Goal: Find specific page/section: Find specific page/section

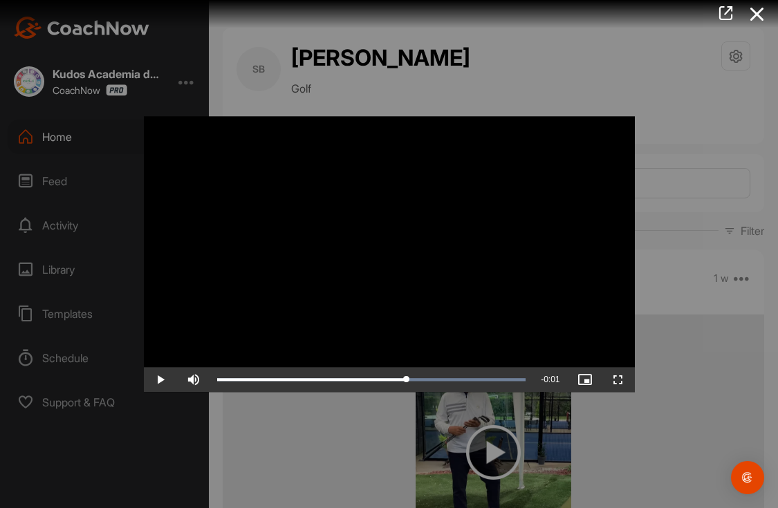
click at [62, 137] on div at bounding box center [389, 254] width 778 height 508
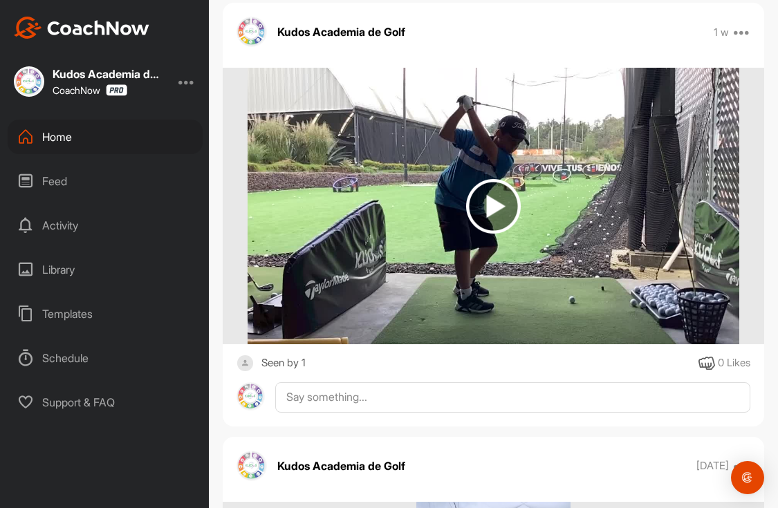
click at [68, 139] on div "Home" at bounding box center [105, 137] width 195 height 35
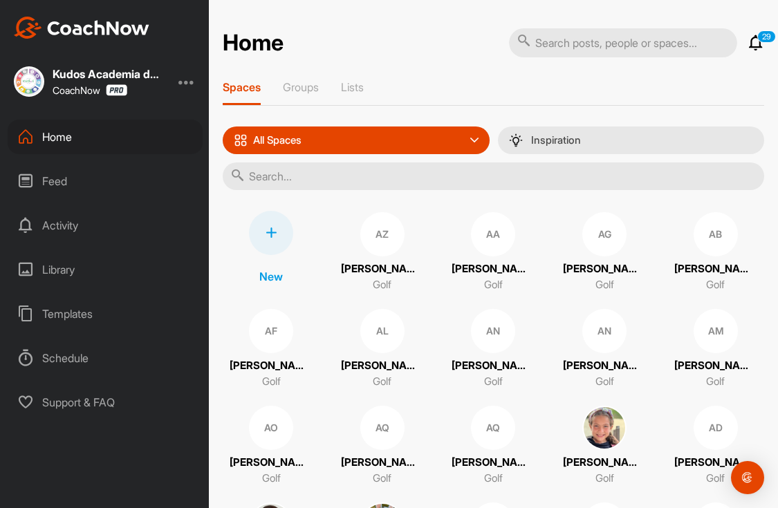
click at [567, 178] on input "text" at bounding box center [494, 177] width 542 height 28
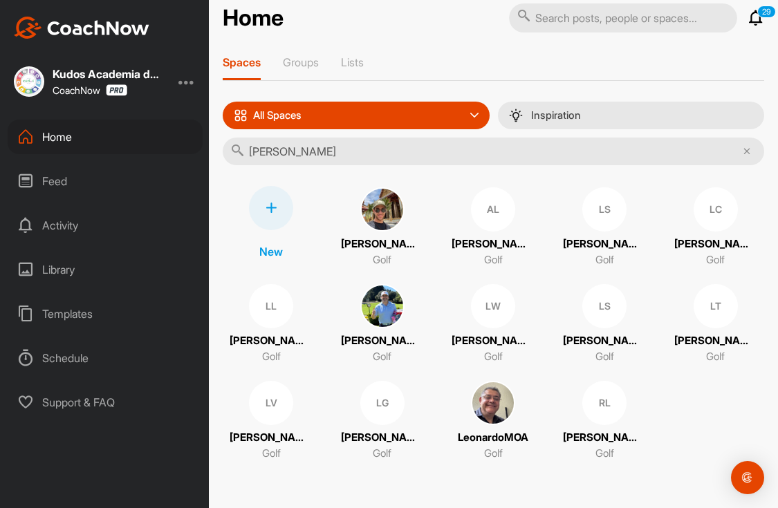
scroll to position [44, 0]
type input "[PERSON_NAME]"
click at [592, 203] on div "LS" at bounding box center [604, 209] width 44 height 44
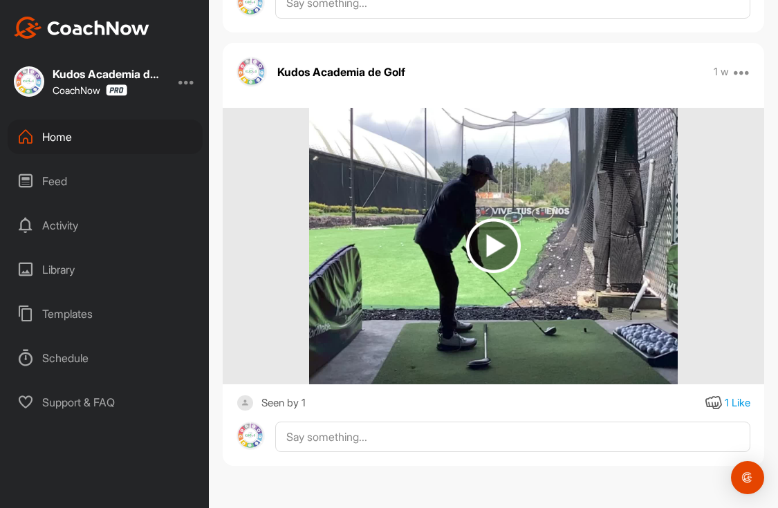
scroll to position [7243, 0]
click at [496, 252] on img at bounding box center [493, 246] width 55 height 55
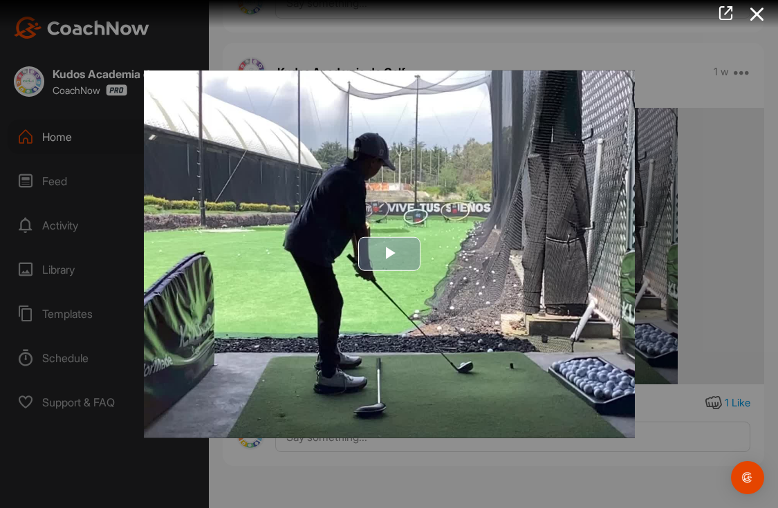
click at [389, 255] on span "Video Player" at bounding box center [389, 255] width 0 height 0
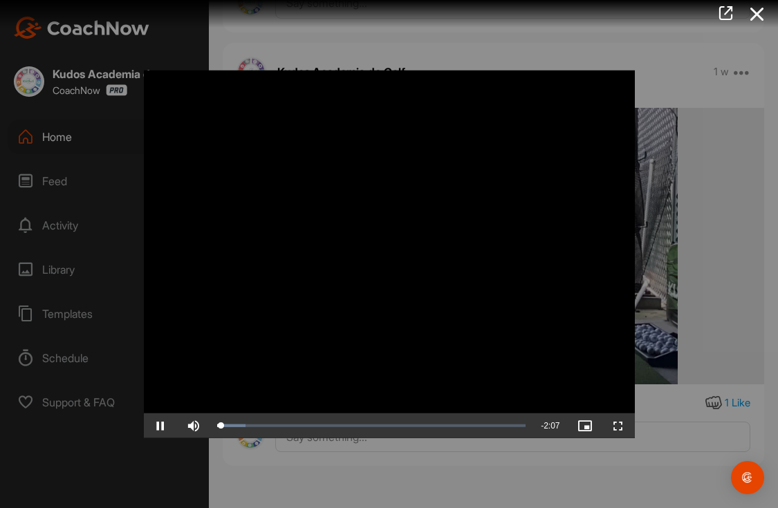
click at [160, 426] on span "Video Player" at bounding box center [160, 426] width 33 height 0
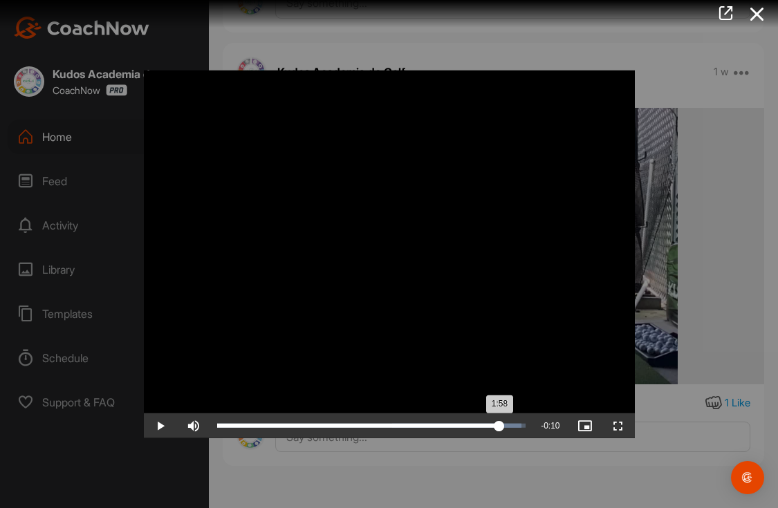
drag, startPoint x: 225, startPoint y: 426, endPoint x: 499, endPoint y: 419, distance: 274.7
click at [499, 424] on div "1:58" at bounding box center [358, 426] width 283 height 4
drag, startPoint x: 499, startPoint y: 427, endPoint x: 511, endPoint y: 426, distance: 11.1
click at [511, 426] on div "2:02" at bounding box center [364, 426] width 294 height 4
drag, startPoint x: 509, startPoint y: 423, endPoint x: 342, endPoint y: 421, distance: 166.7
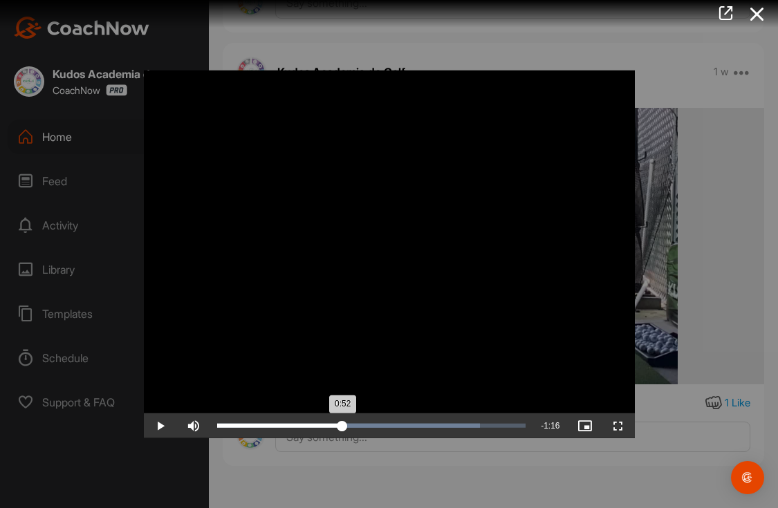
click at [342, 424] on div "0:52" at bounding box center [280, 426] width 126 height 4
drag, startPoint x: 344, startPoint y: 422, endPoint x: 412, endPoint y: 418, distance: 68.6
click at [412, 418] on div "Loaded : 96.16% 1:21 1:21" at bounding box center [371, 426] width 323 height 25
drag, startPoint x: 410, startPoint y: 424, endPoint x: 504, endPoint y: 419, distance: 94.2
click at [504, 424] on div "2:00" at bounding box center [361, 426] width 288 height 4
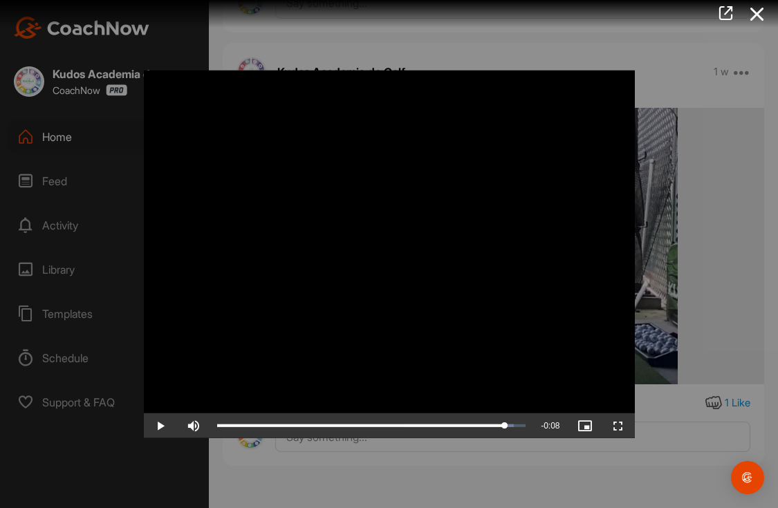
click at [161, 426] on span "Video Player" at bounding box center [160, 426] width 33 height 0
click at [379, 50] on div at bounding box center [389, 254] width 778 height 508
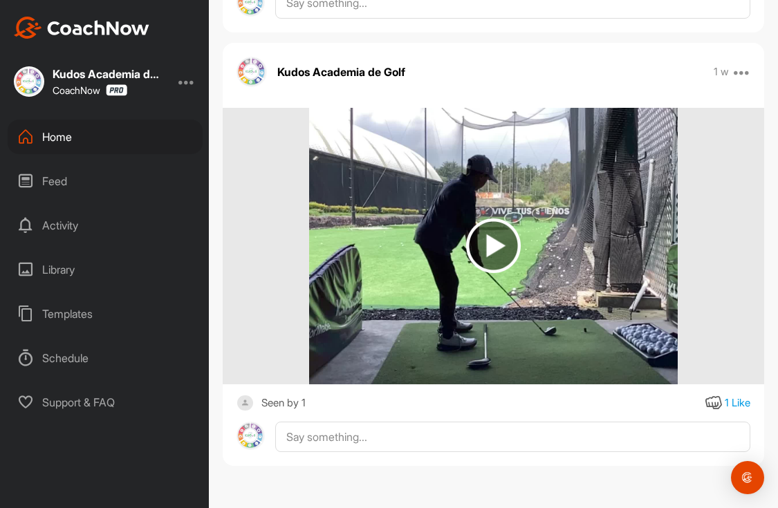
click at [77, 136] on div "Home" at bounding box center [105, 137] width 195 height 35
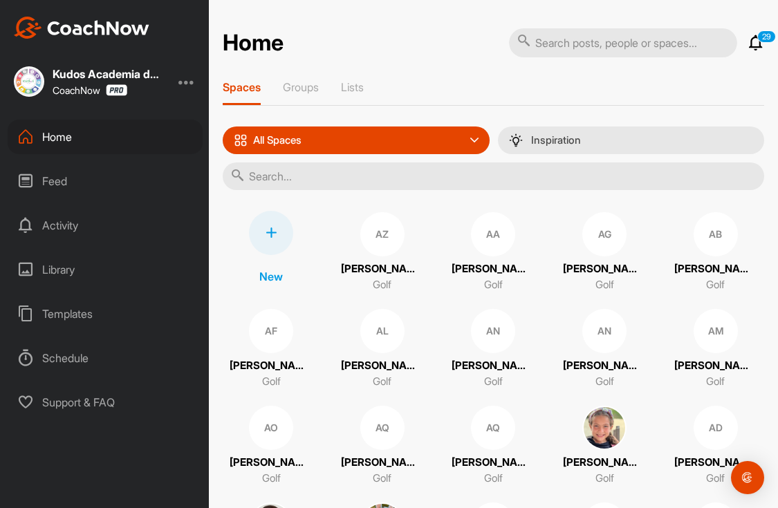
click at [535, 177] on input "text" at bounding box center [494, 177] width 542 height 28
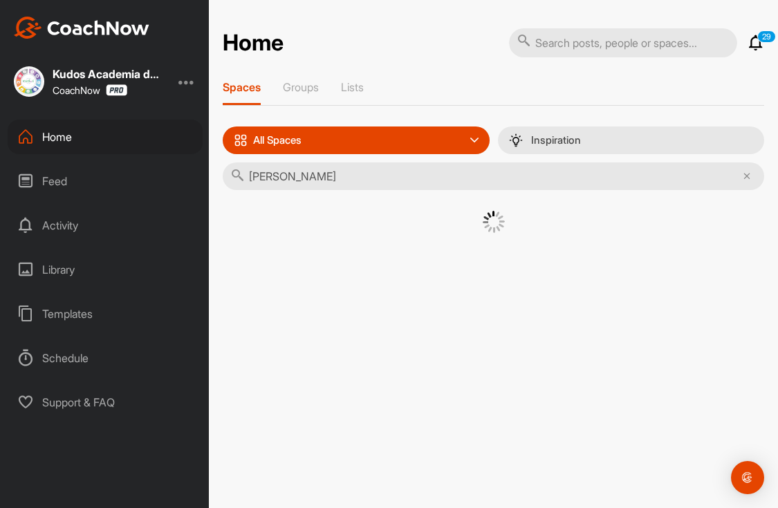
type input "[PERSON_NAME]"
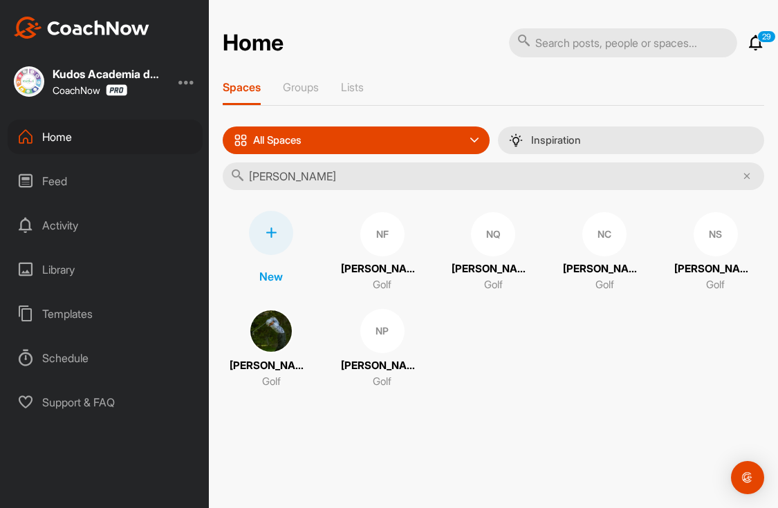
click at [405, 347] on div "NP" at bounding box center [382, 331] width 44 height 44
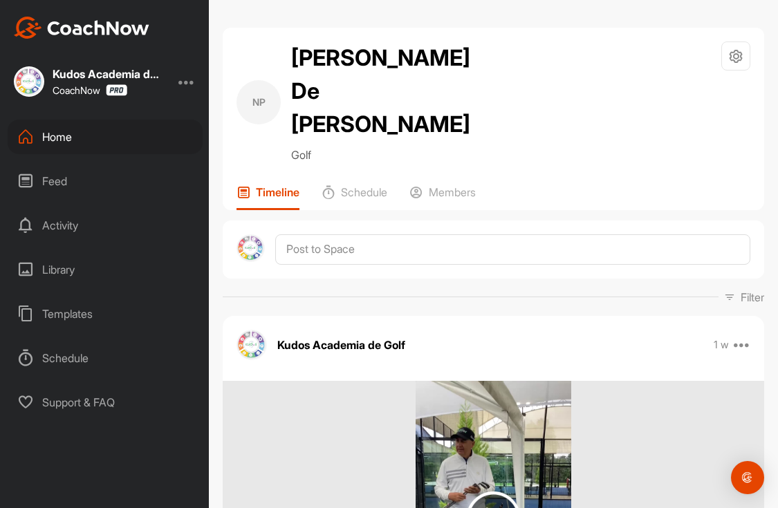
click at [62, 138] on div "Home" at bounding box center [105, 137] width 195 height 35
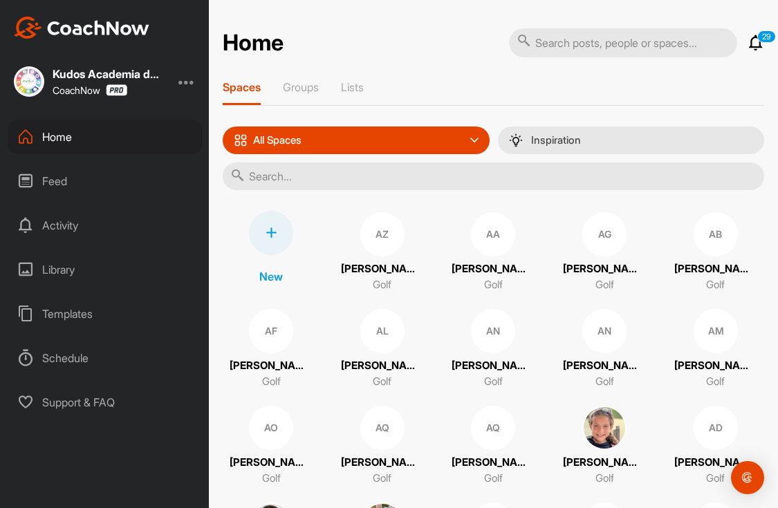
click at [487, 183] on input "text" at bounding box center [494, 177] width 542 height 28
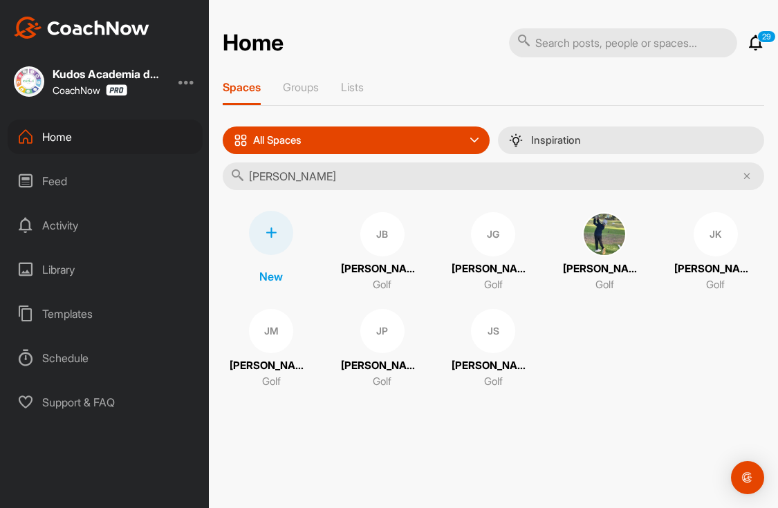
type input "[PERSON_NAME]"
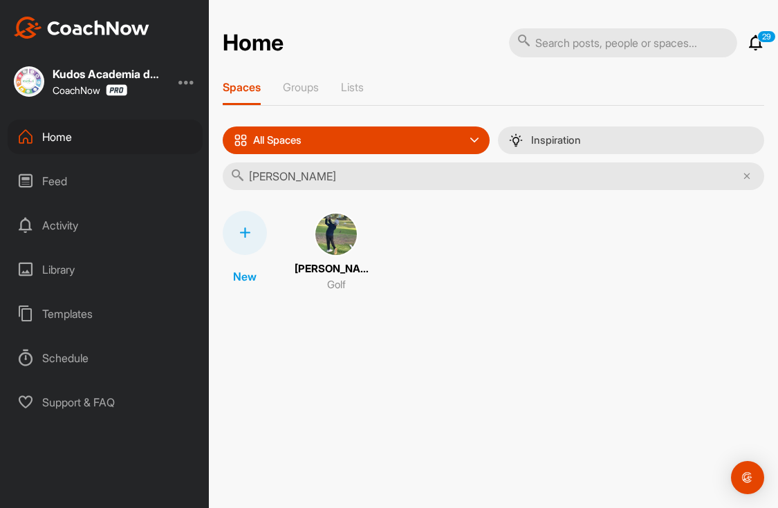
click at [348, 246] on img at bounding box center [336, 234] width 44 height 44
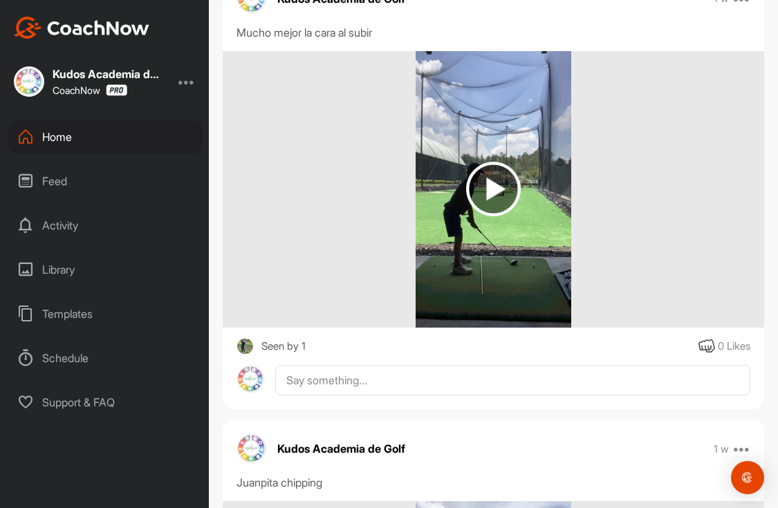
scroll to position [4236, 0]
click at [491, 217] on img at bounding box center [493, 190] width 55 height 55
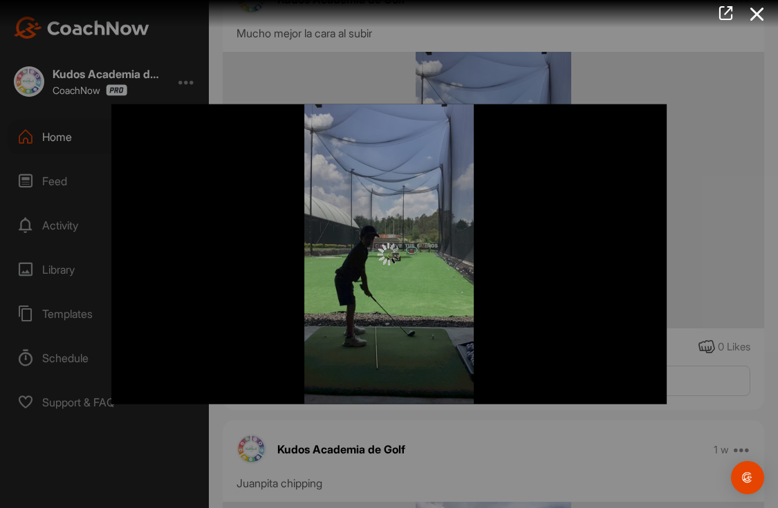
click at [750, 58] on div at bounding box center [389, 254] width 778 height 508
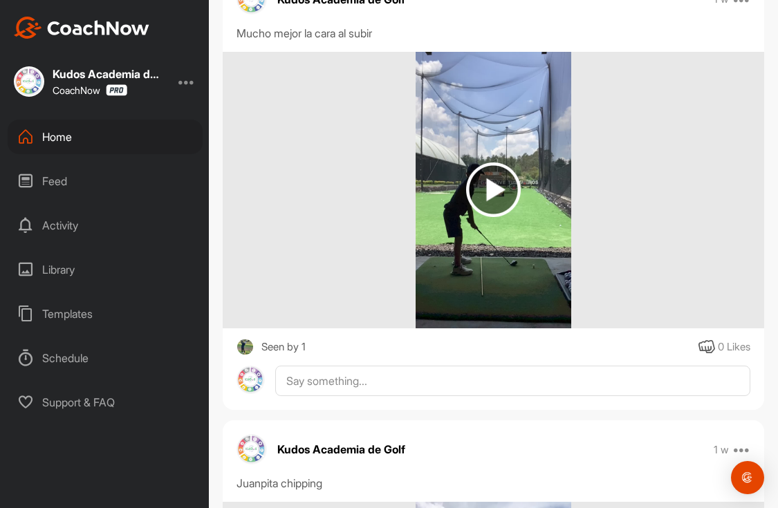
click at [59, 135] on div "Home" at bounding box center [105, 137] width 195 height 35
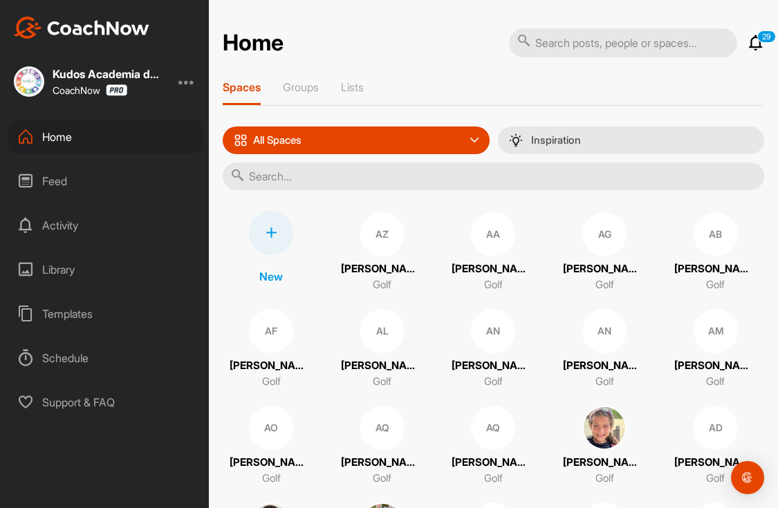
click at [508, 177] on input "text" at bounding box center [494, 177] width 542 height 28
click at [66, 138] on div "Home" at bounding box center [105, 137] width 195 height 35
click at [285, 174] on input "santa" at bounding box center [494, 177] width 542 height 28
type input "s"
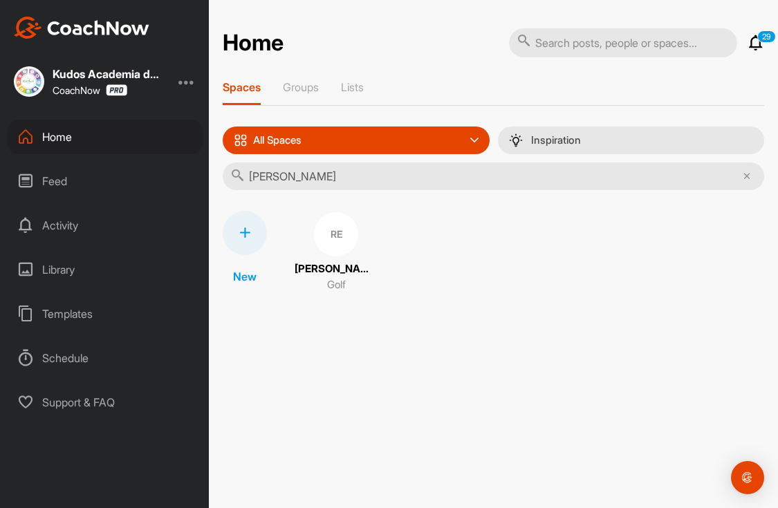
type input "[PERSON_NAME]"
click at [331, 236] on div "RE" at bounding box center [336, 234] width 44 height 44
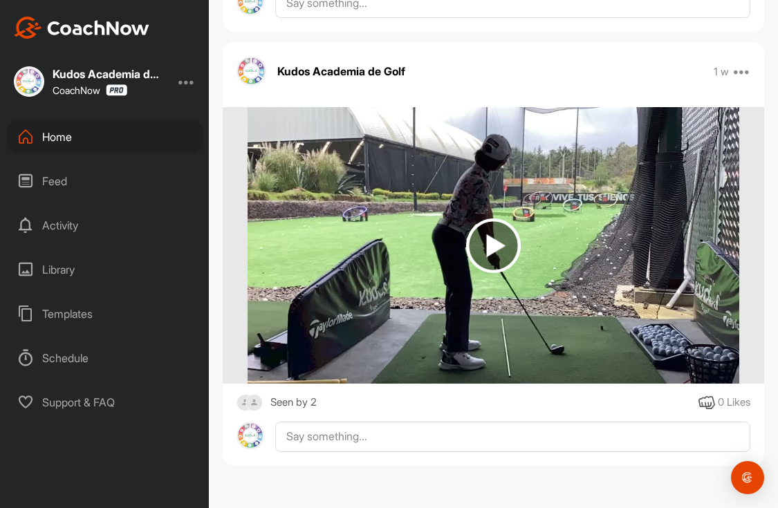
scroll to position [7988, 0]
click at [494, 242] on img at bounding box center [493, 246] width 55 height 55
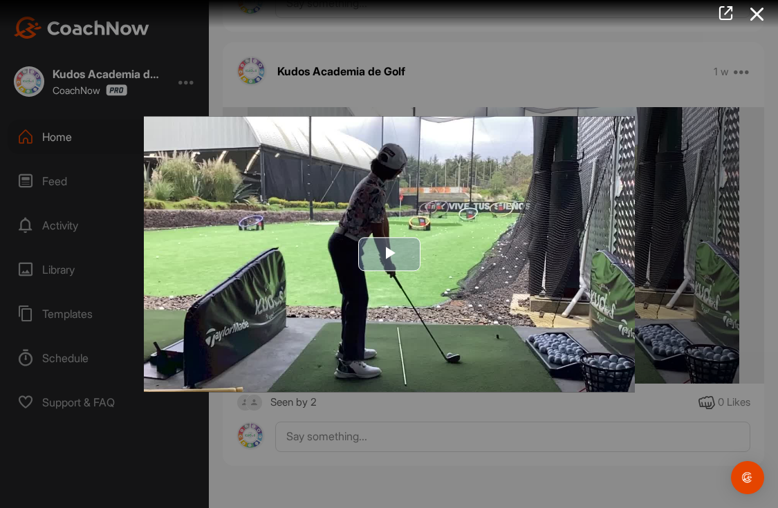
click at [389, 255] on span "Video Player" at bounding box center [389, 255] width 0 height 0
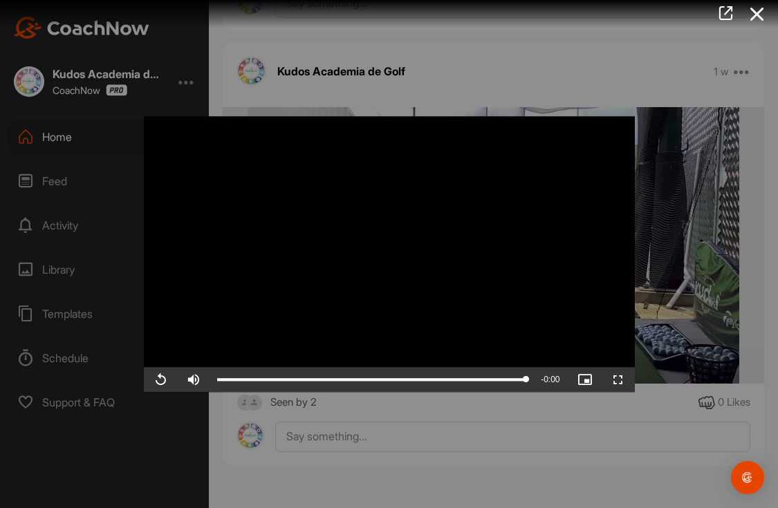
click at [466, 77] on div at bounding box center [389, 254] width 778 height 508
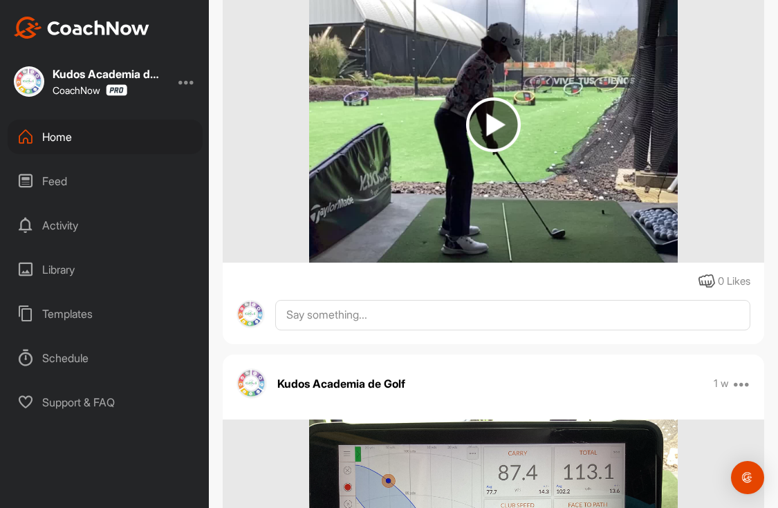
scroll to position [7236, 0]
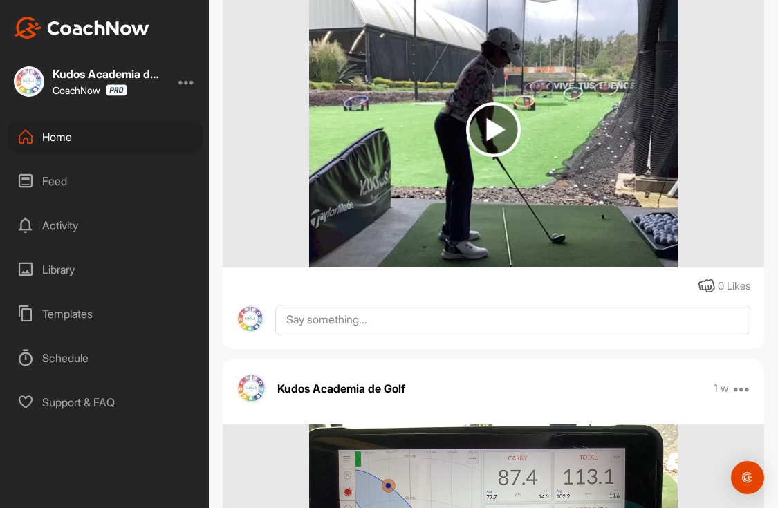
click at [493, 134] on img at bounding box center [493, 129] width 55 height 55
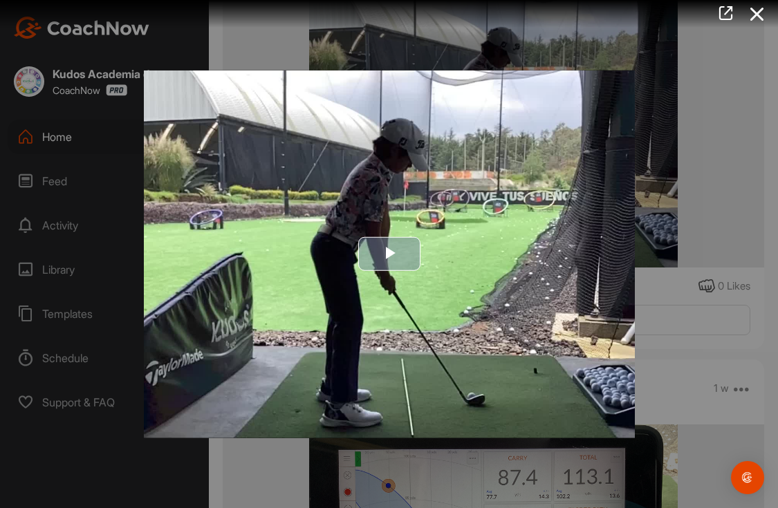
click at [389, 255] on span "Video Player" at bounding box center [389, 255] width 0 height 0
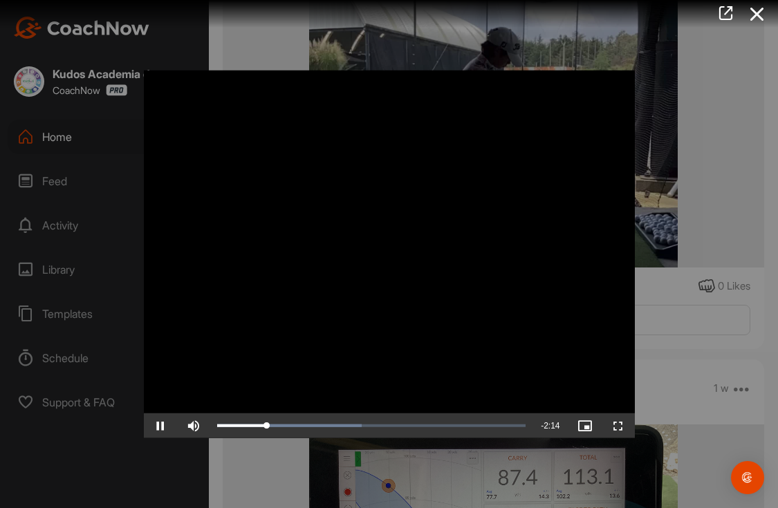
click at [163, 426] on span "Video Player" at bounding box center [160, 426] width 33 height 0
click at [652, 141] on div at bounding box center [389, 254] width 778 height 508
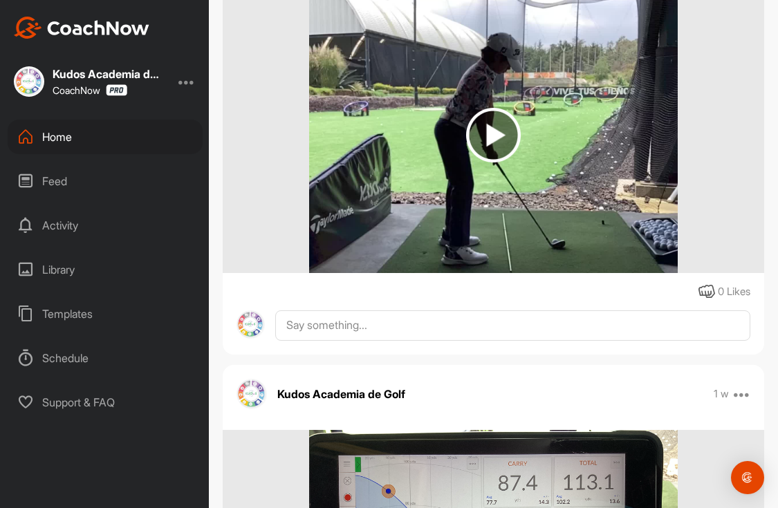
scroll to position [7173, 0]
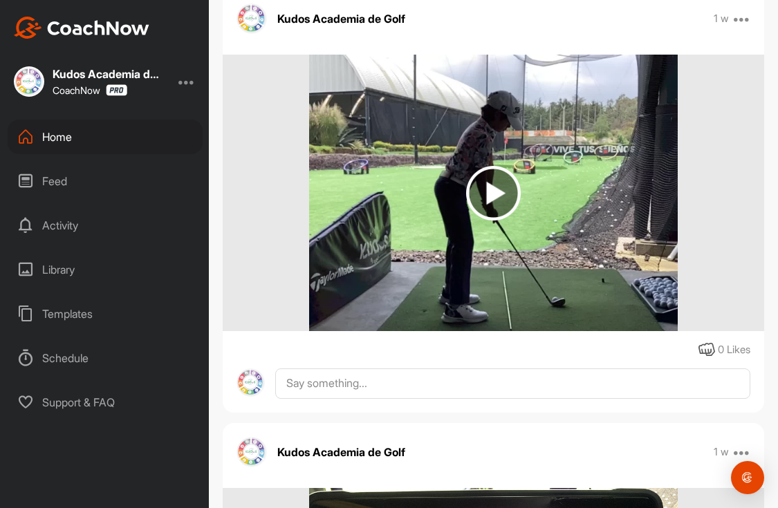
click at [488, 196] on img at bounding box center [493, 193] width 55 height 55
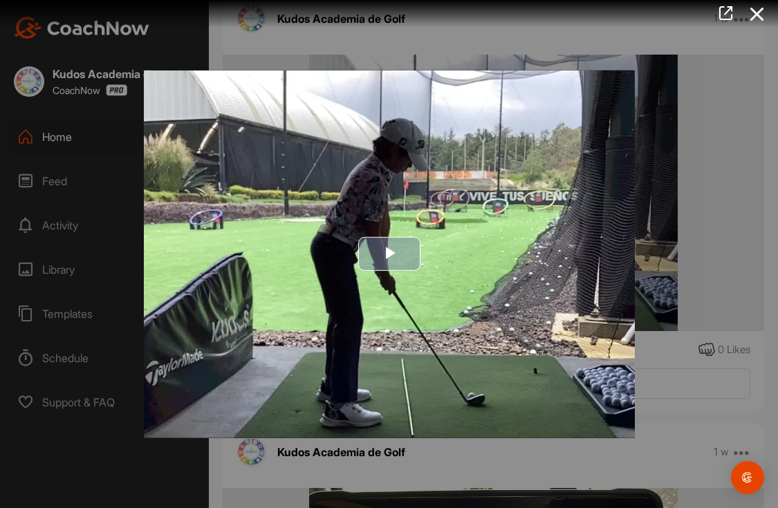
click at [389, 255] on span "Video Player" at bounding box center [389, 255] width 0 height 0
click at [393, 250] on video "Video Player" at bounding box center [389, 254] width 491 height 369
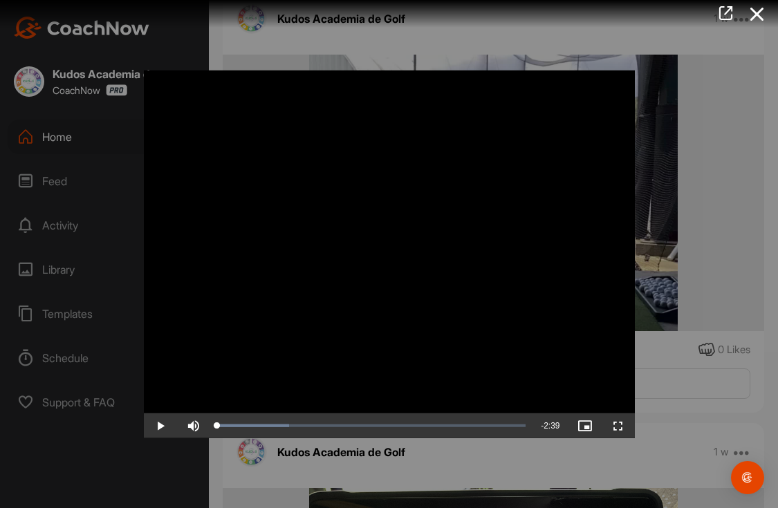
click at [162, 426] on span "Video Player" at bounding box center [160, 426] width 33 height 0
drag, startPoint x: 224, startPoint y: 426, endPoint x: 278, endPoint y: 428, distance: 54.0
click at [278, 428] on div "0:31" at bounding box center [248, 426] width 62 height 4
click at [205, 401] on video "Video Player" at bounding box center [389, 254] width 491 height 369
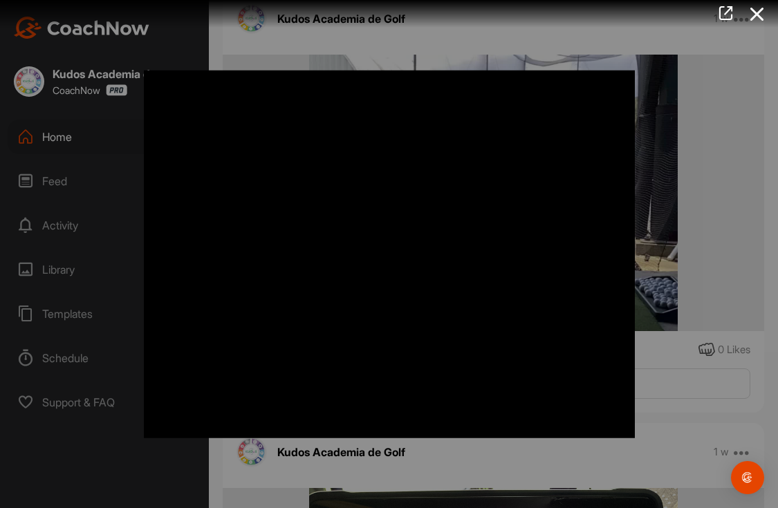
click at [201, 426] on span "Video Player" at bounding box center [193, 426] width 33 height 0
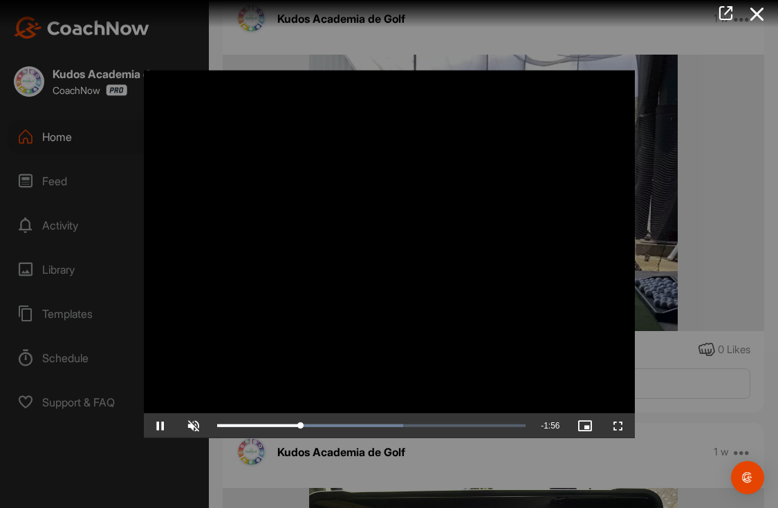
click at [165, 426] on span "Video Player" at bounding box center [160, 426] width 33 height 0
click at [194, 426] on span "Video Player" at bounding box center [193, 426] width 33 height 0
click at [162, 426] on span "Video Player" at bounding box center [160, 426] width 33 height 0
click at [64, 140] on div at bounding box center [389, 254] width 778 height 508
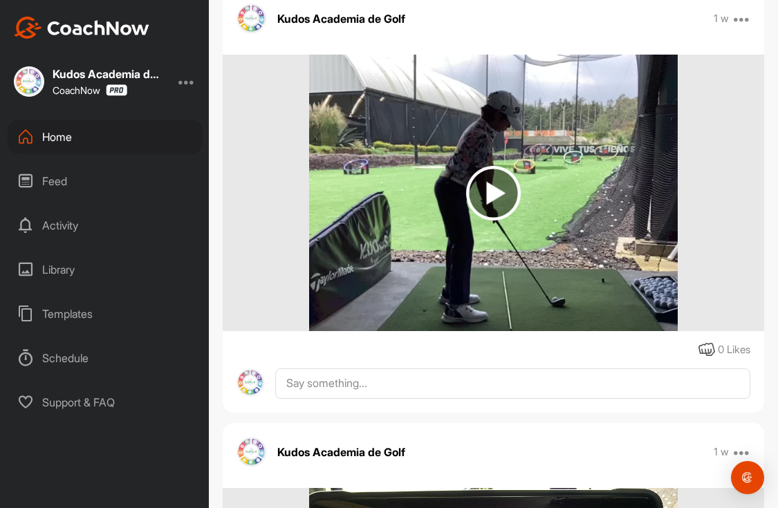
click at [64, 140] on div "Home" at bounding box center [105, 137] width 195 height 35
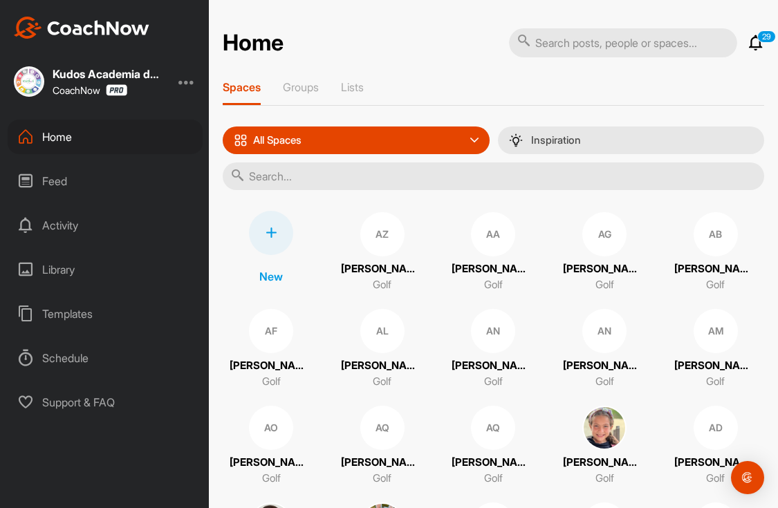
click at [529, 178] on input "text" at bounding box center [494, 177] width 542 height 28
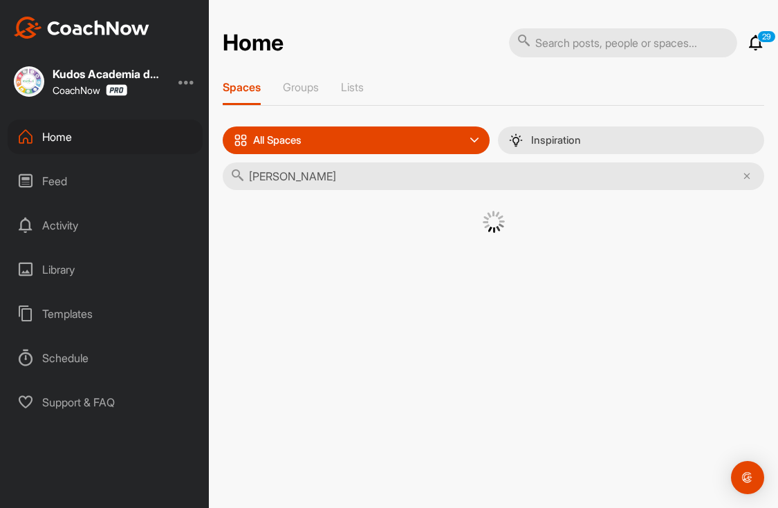
type input "[PERSON_NAME] [GEOGRAPHIC_DATA]"
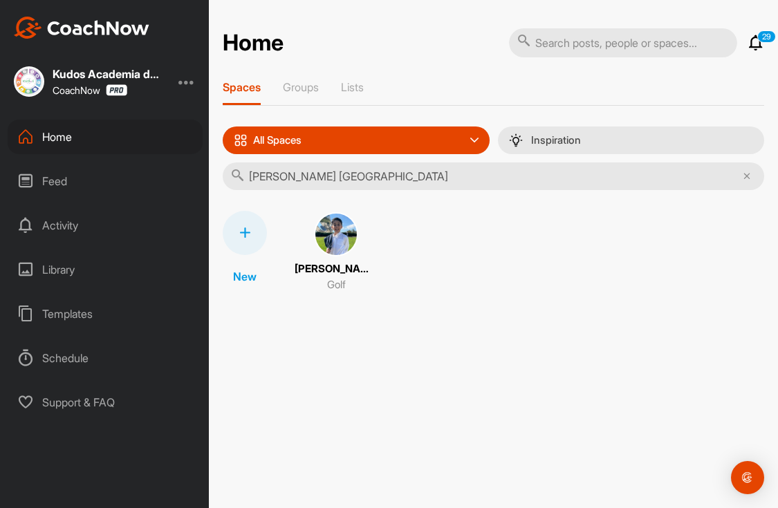
click at [354, 246] on img at bounding box center [336, 234] width 44 height 44
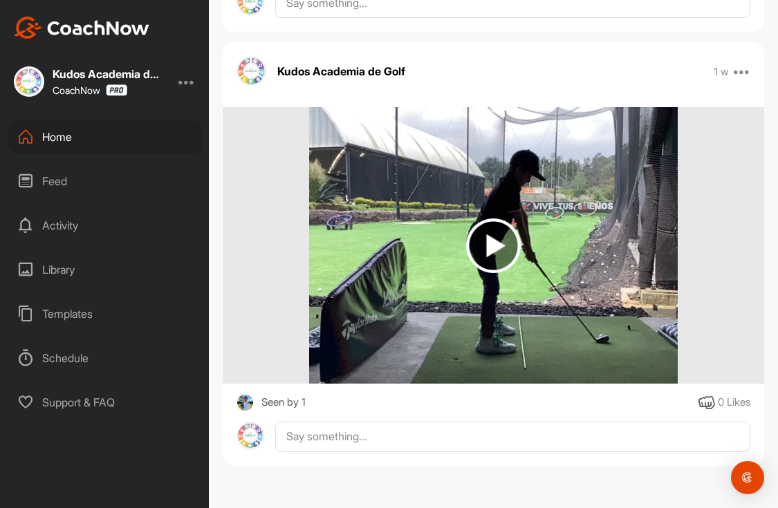
scroll to position [7546, 0]
click at [484, 246] on img at bounding box center [493, 246] width 55 height 55
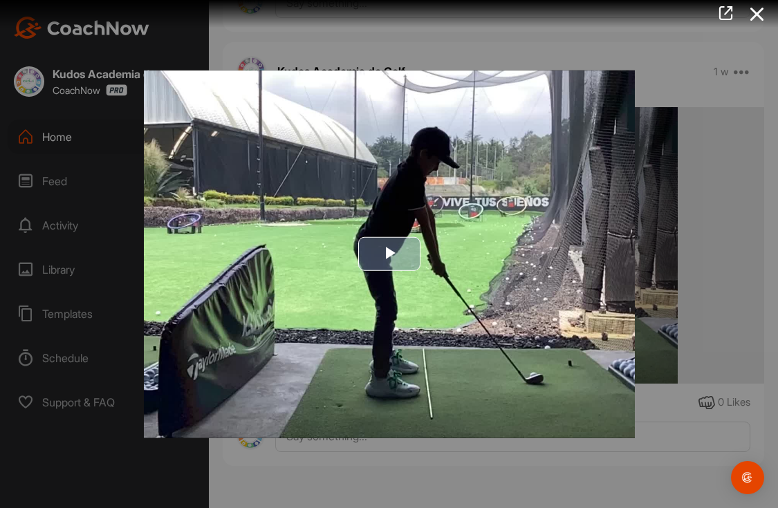
click at [389, 255] on span "Video Player" at bounding box center [389, 255] width 0 height 0
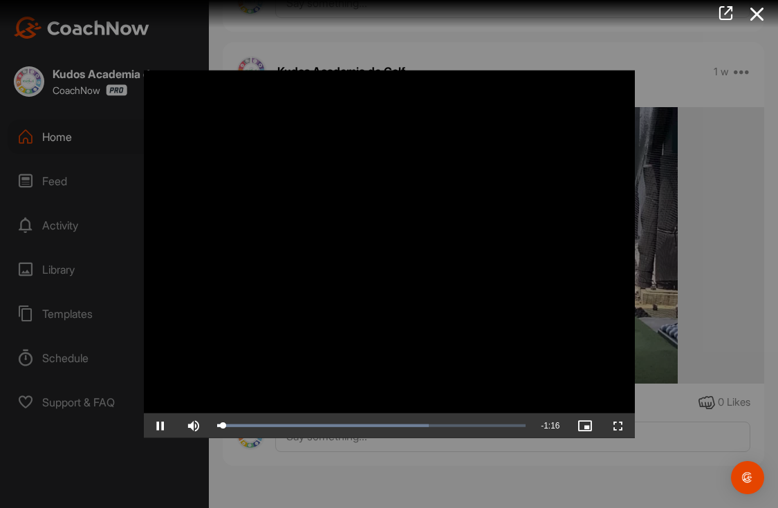
click at [159, 426] on span "Video Player" at bounding box center [160, 426] width 33 height 0
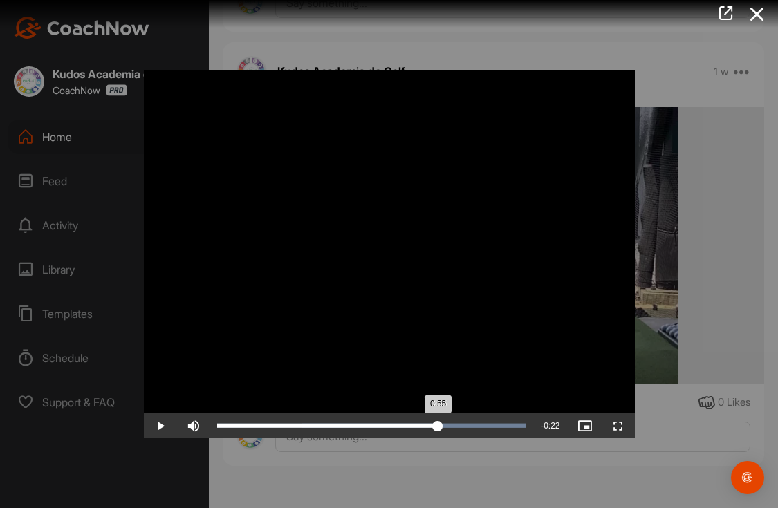
drag, startPoint x: 225, startPoint y: 428, endPoint x: 439, endPoint y: 417, distance: 214.0
click at [439, 417] on div "Loaded : 100.00% 0:55 0:55" at bounding box center [371, 426] width 323 height 25
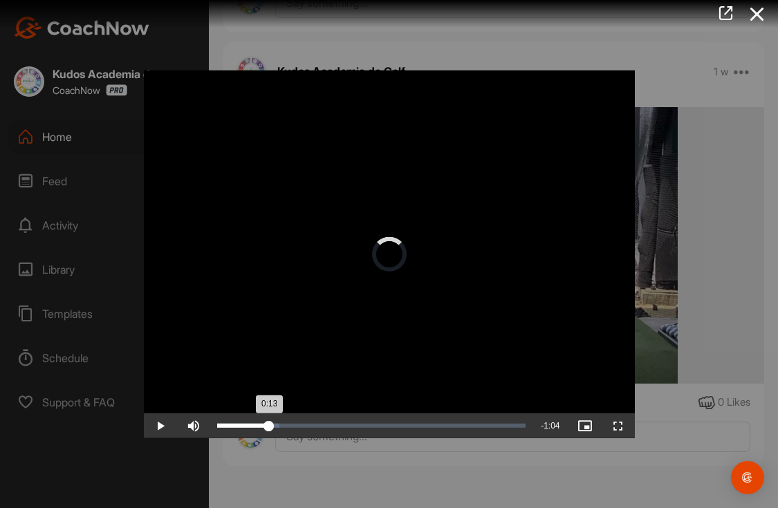
drag, startPoint x: 441, startPoint y: 428, endPoint x: 268, endPoint y: 427, distance: 173.0
click at [268, 427] on div "0:13" at bounding box center [243, 426] width 53 height 4
click at [164, 426] on span "Video Player" at bounding box center [160, 426] width 33 height 0
drag, startPoint x: 277, startPoint y: 426, endPoint x: 253, endPoint y: 429, distance: 24.4
click at [253, 428] on div "0:09" at bounding box center [235, 426] width 37 height 4
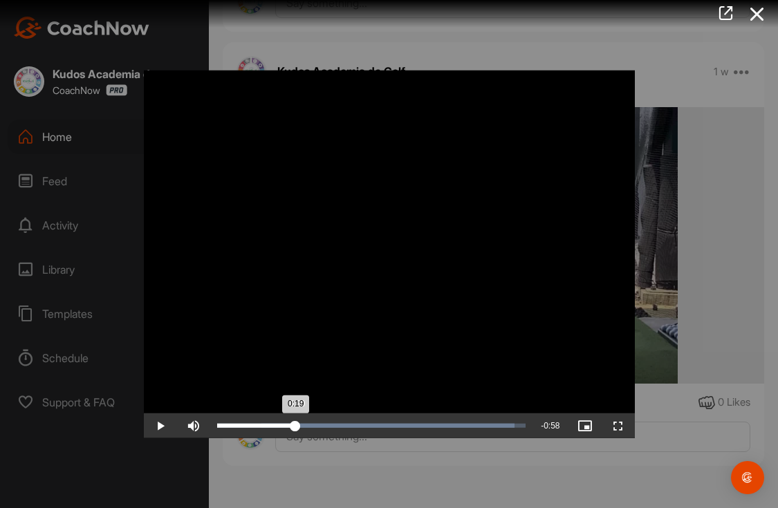
drag, startPoint x: 320, startPoint y: 423, endPoint x: 295, endPoint y: 424, distance: 24.9
click at [295, 424] on div "0:19" at bounding box center [256, 426] width 79 height 4
click at [158, 426] on span "Video Player" at bounding box center [160, 426] width 33 height 0
drag, startPoint x: 300, startPoint y: 423, endPoint x: 365, endPoint y: 421, distance: 65.7
click at [365, 424] on div "0:37" at bounding box center [291, 426] width 149 height 4
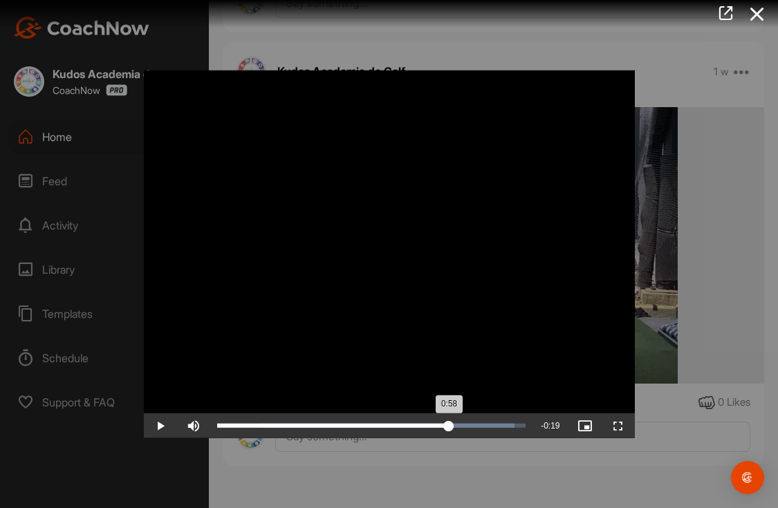
drag, startPoint x: 365, startPoint y: 428, endPoint x: 449, endPoint y: 416, distance: 85.1
click at [449, 416] on div "Loaded : 96.34% 0:58 0:58" at bounding box center [371, 426] width 323 height 25
drag, startPoint x: 450, startPoint y: 428, endPoint x: 506, endPoint y: 418, distance: 57.5
click at [506, 418] on div "Loaded : 96.34% 1:12 1:12" at bounding box center [371, 426] width 323 height 25
click at [66, 138] on div at bounding box center [389, 254] width 778 height 508
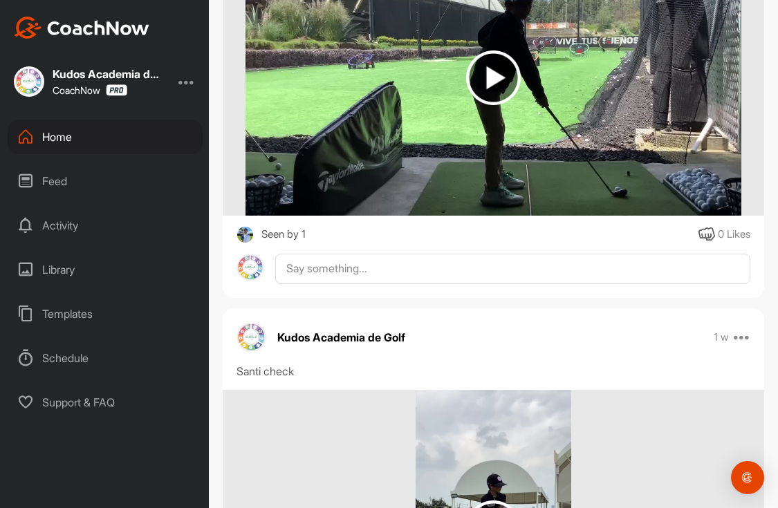
scroll to position [5237, 0]
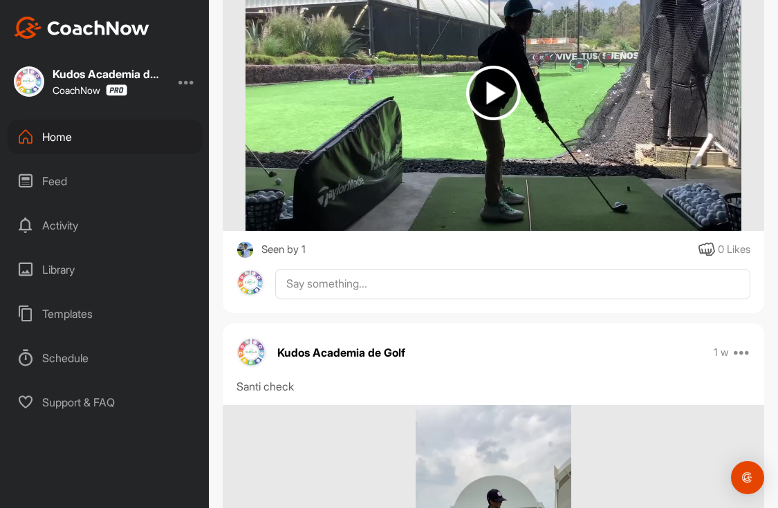
click at [70, 138] on div "Home" at bounding box center [105, 137] width 195 height 35
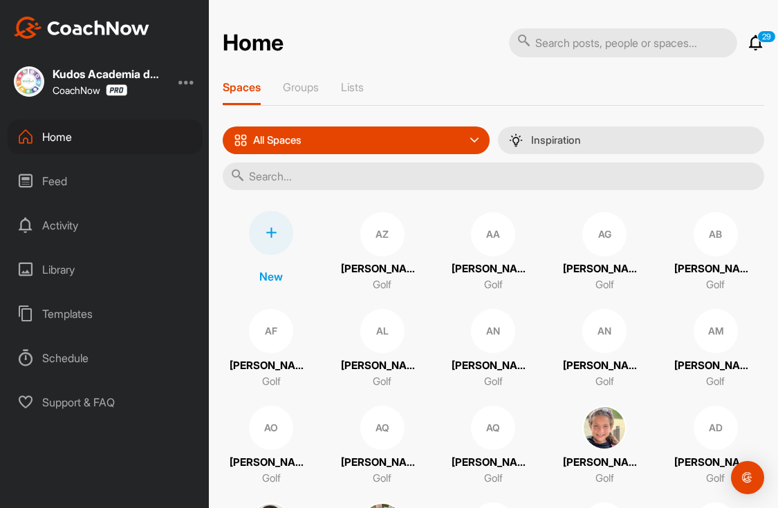
click at [499, 175] on input "text" at bounding box center [494, 177] width 542 height 28
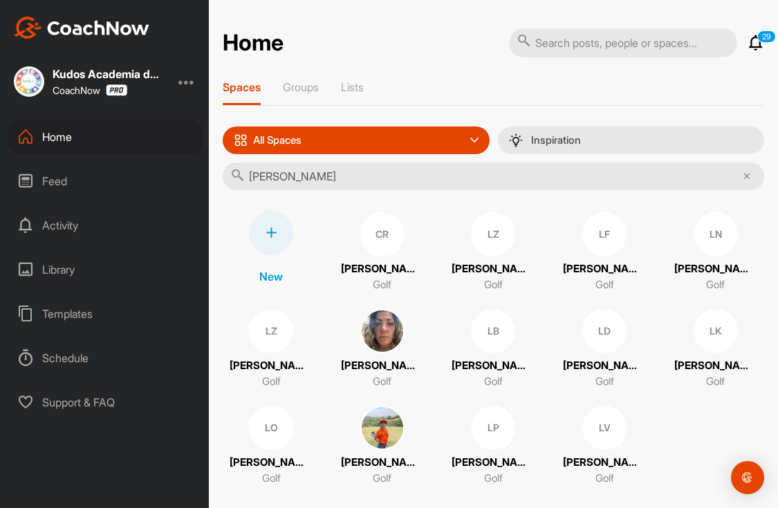
type input "[PERSON_NAME] och"
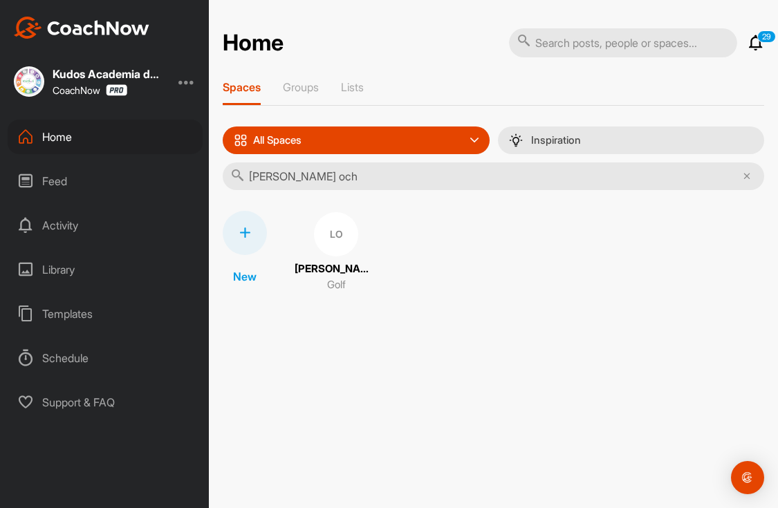
click at [339, 252] on div "LO" at bounding box center [336, 234] width 44 height 44
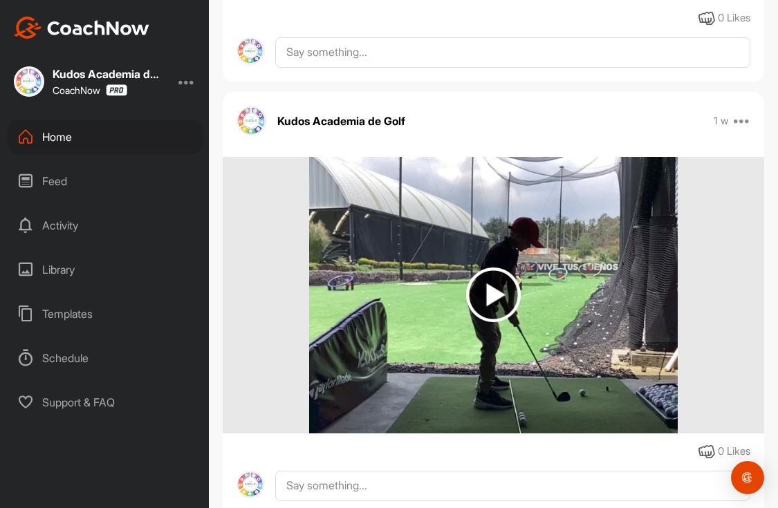
scroll to position [3495, 0]
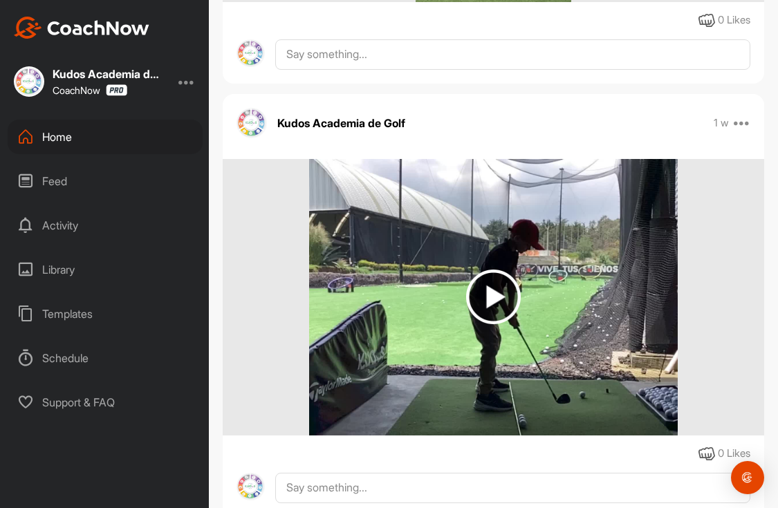
click at [498, 294] on img at bounding box center [493, 297] width 55 height 55
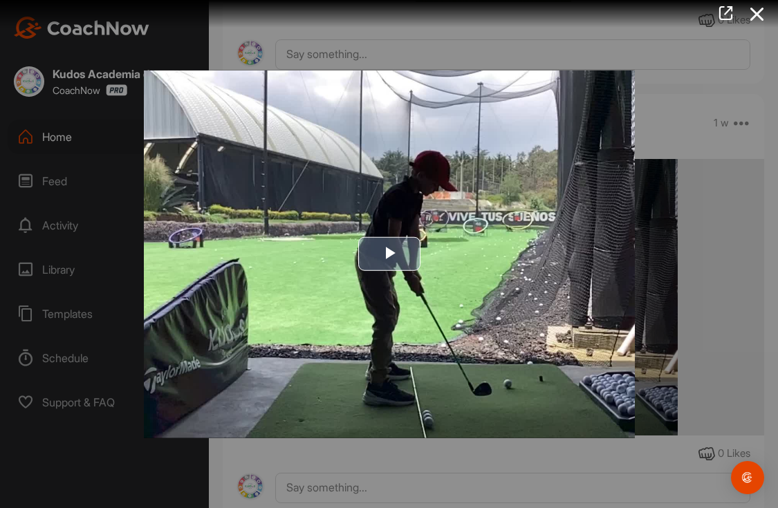
click at [389, 255] on span "Video Player" at bounding box center [389, 255] width 0 height 0
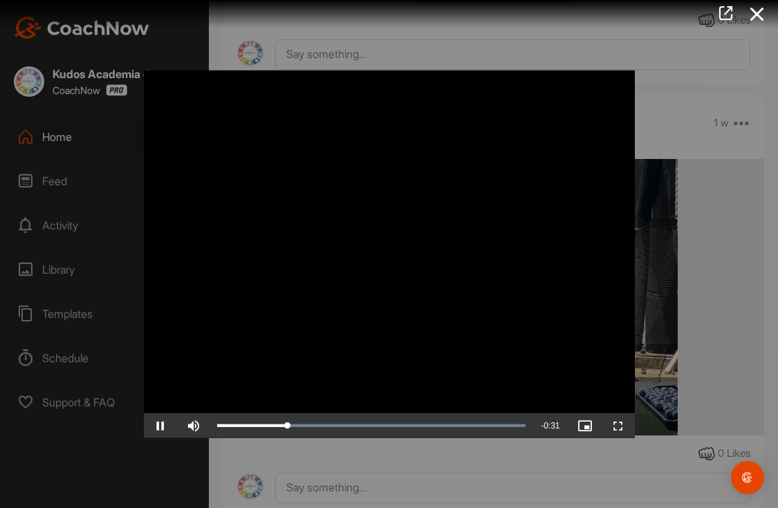
scroll to position [0, 0]
click at [665, 134] on div at bounding box center [389, 254] width 778 height 508
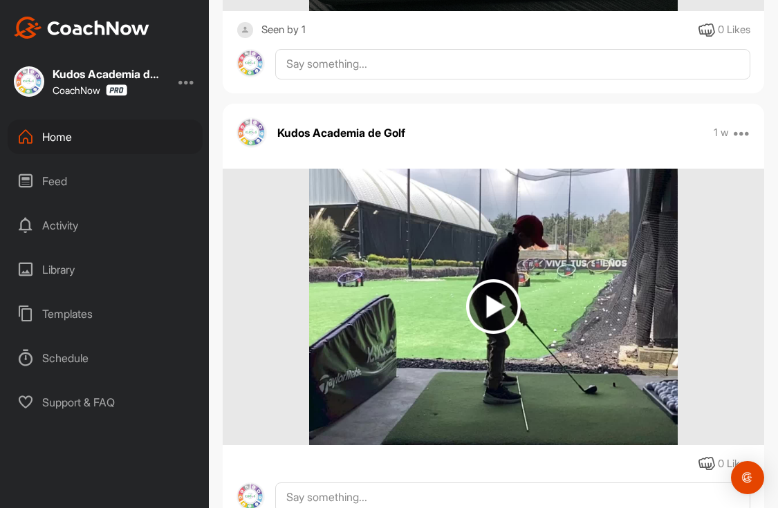
scroll to position [4345, 0]
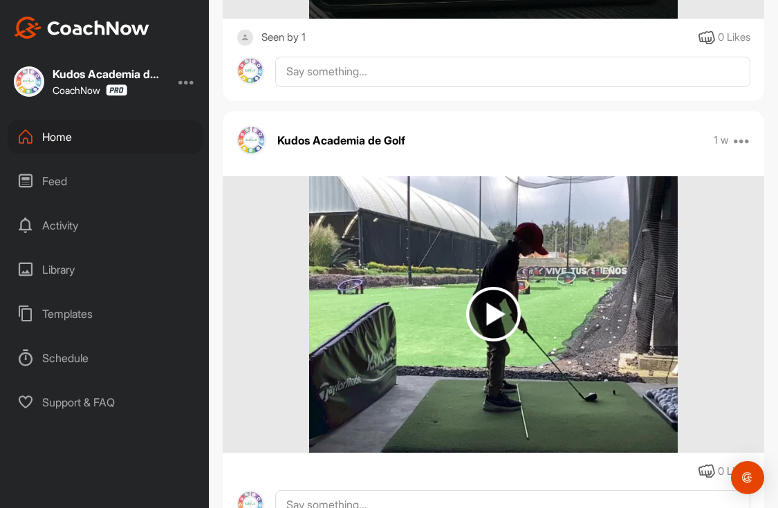
click at [486, 322] on img at bounding box center [493, 314] width 55 height 55
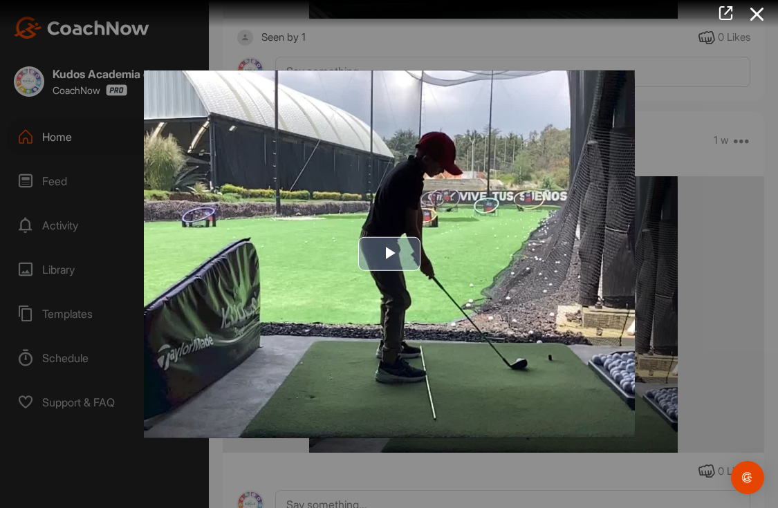
click at [389, 255] on span "Video Player" at bounding box center [389, 255] width 0 height 0
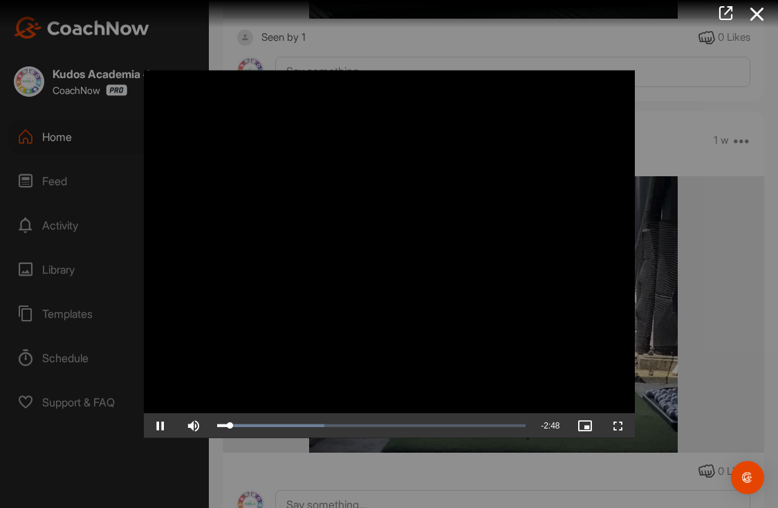
click at [165, 426] on span "Video Player" at bounding box center [160, 426] width 33 height 0
drag, startPoint x: 232, startPoint y: 423, endPoint x: 334, endPoint y: 413, distance: 102.9
click at [334, 414] on div "Loaded : 67.49% 1:06 1:05" at bounding box center [371, 426] width 323 height 25
drag, startPoint x: 336, startPoint y: 426, endPoint x: 391, endPoint y: 412, distance: 57.0
click at [391, 412] on div "Video Player is loading. Play Video Play Skip Backward Skip Forward Mute Curren…" at bounding box center [389, 254] width 491 height 369
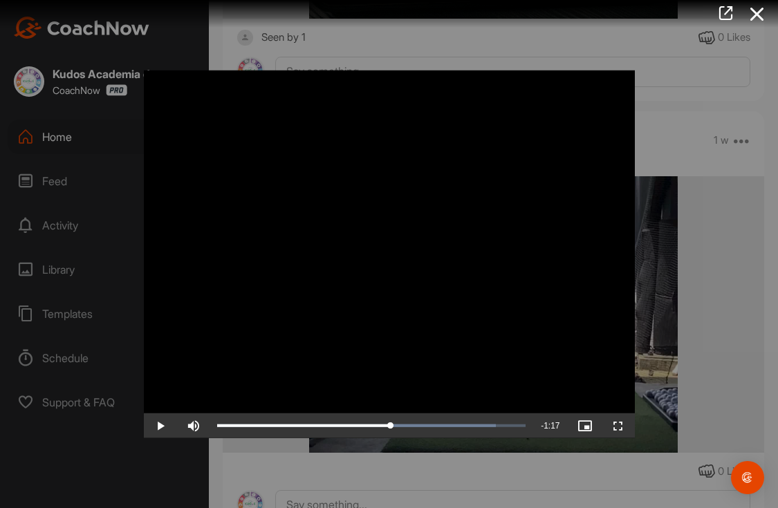
click at [41, 136] on div at bounding box center [389, 254] width 778 height 508
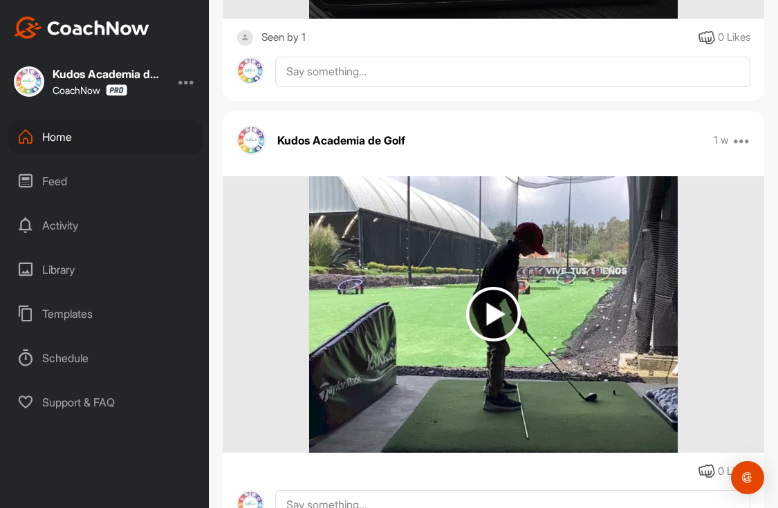
click at [42, 140] on div "Home" at bounding box center [105, 137] width 195 height 35
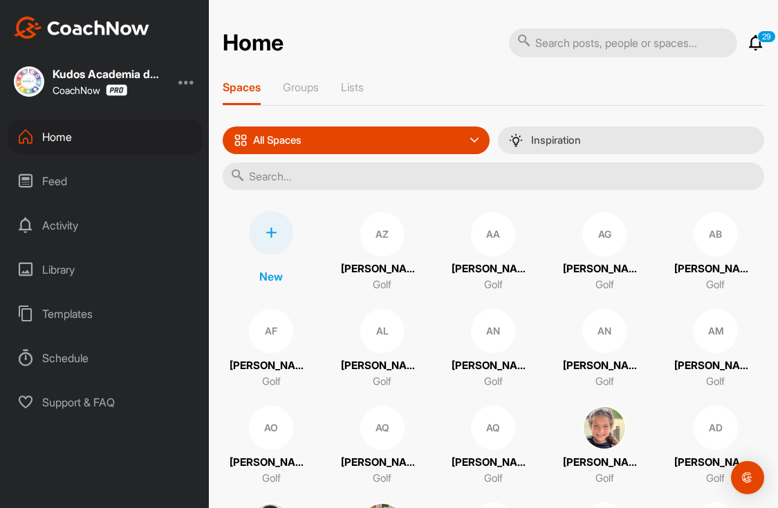
click at [441, 175] on input "text" at bounding box center [494, 177] width 542 height 28
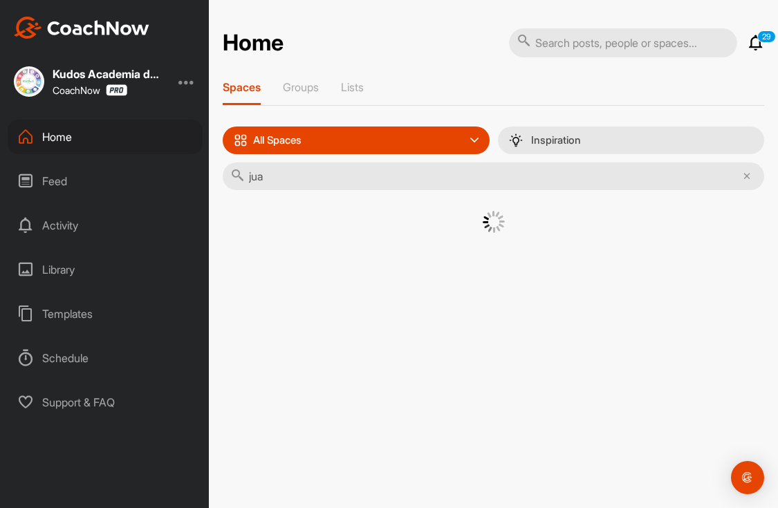
type input "[PERSON_NAME]"
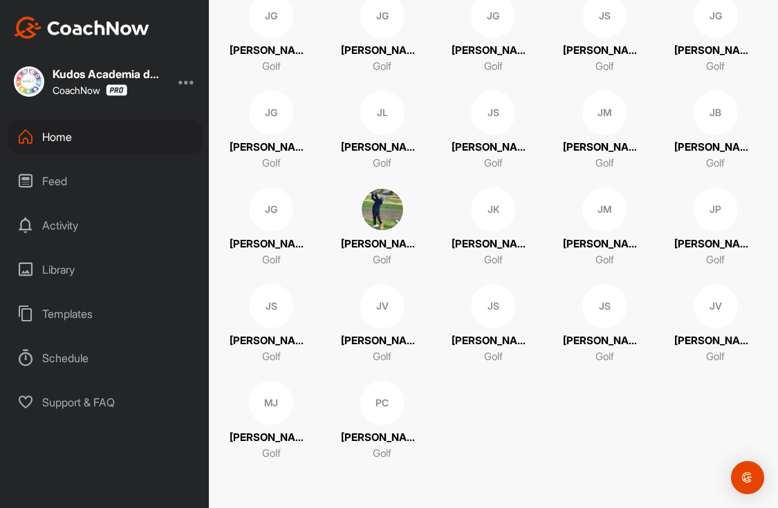
scroll to position [606, 0]
click at [515, 295] on div "JS" at bounding box center [493, 306] width 44 height 44
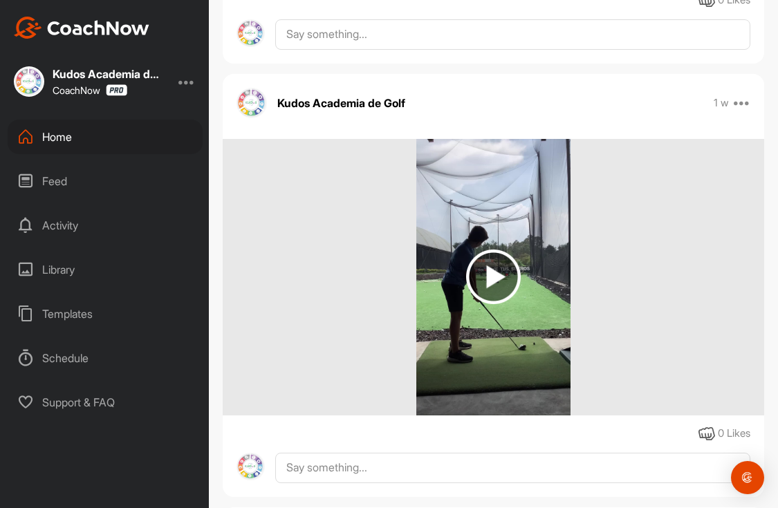
scroll to position [4626, 0]
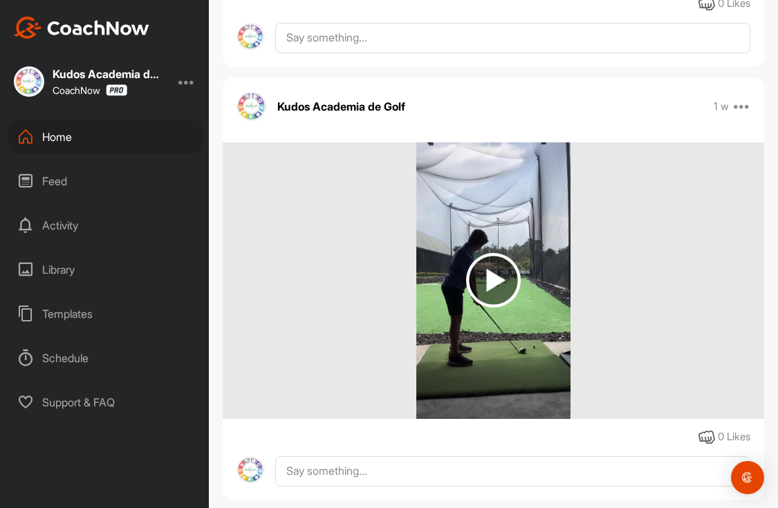
click at [596, 296] on div at bounding box center [494, 281] width 542 height 277
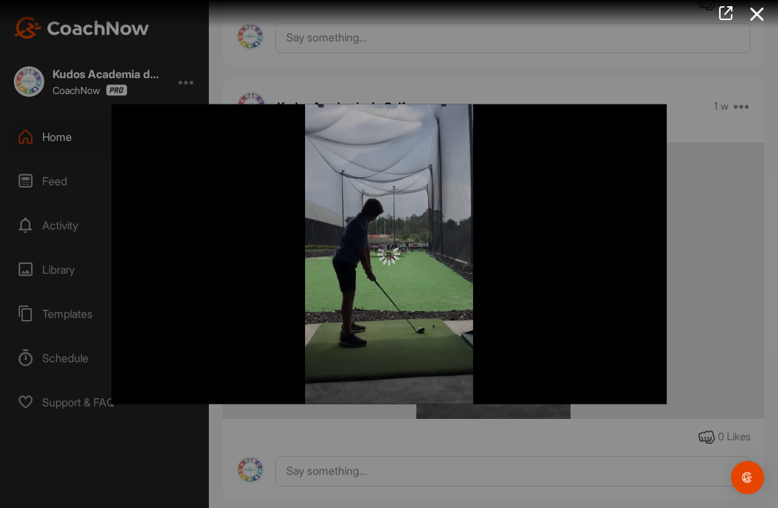
click at [341, 264] on div at bounding box center [389, 254] width 556 height 22
click at [392, 257] on img at bounding box center [389, 254] width 22 height 22
click at [394, 72] on div at bounding box center [389, 254] width 778 height 508
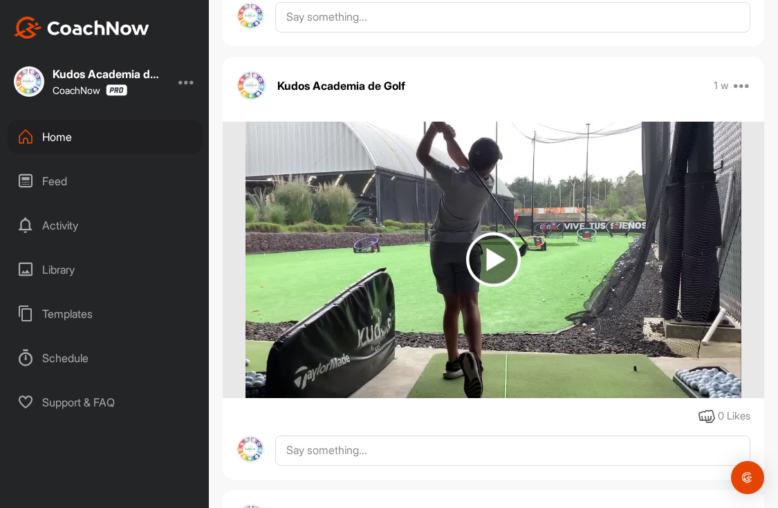
scroll to position [3764, 0]
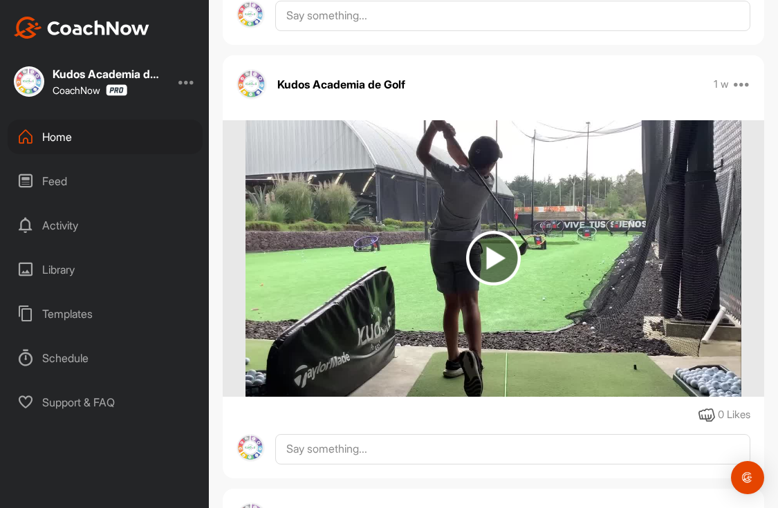
click at [499, 253] on img at bounding box center [493, 258] width 55 height 55
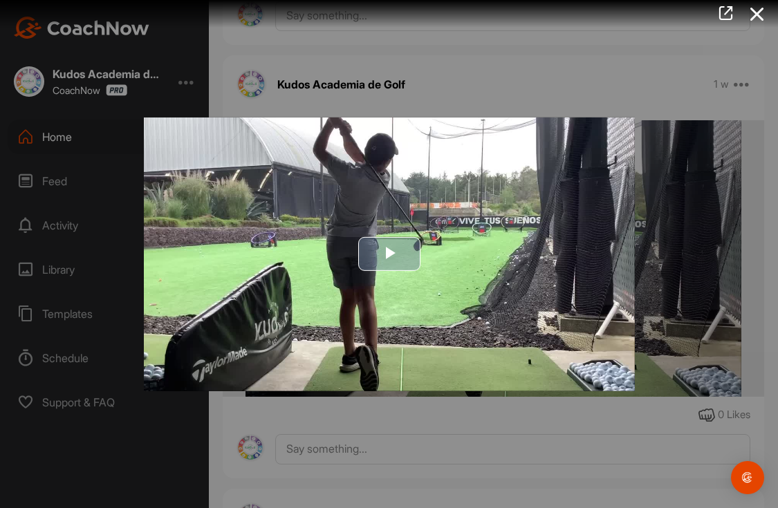
click at [389, 254] on span "Video Player" at bounding box center [389, 254] width 0 height 0
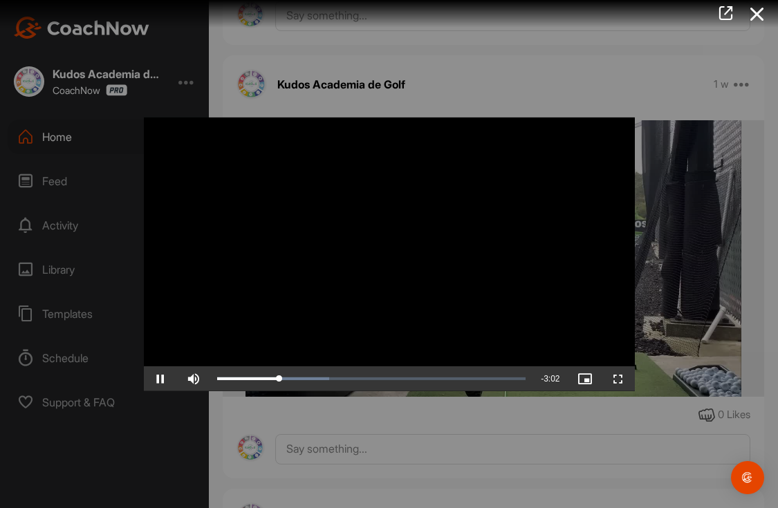
click at [162, 379] on span "Video Player" at bounding box center [160, 379] width 33 height 0
click at [161, 379] on span "Video Player" at bounding box center [160, 379] width 33 height 0
click at [165, 379] on span "Video Player" at bounding box center [160, 379] width 33 height 0
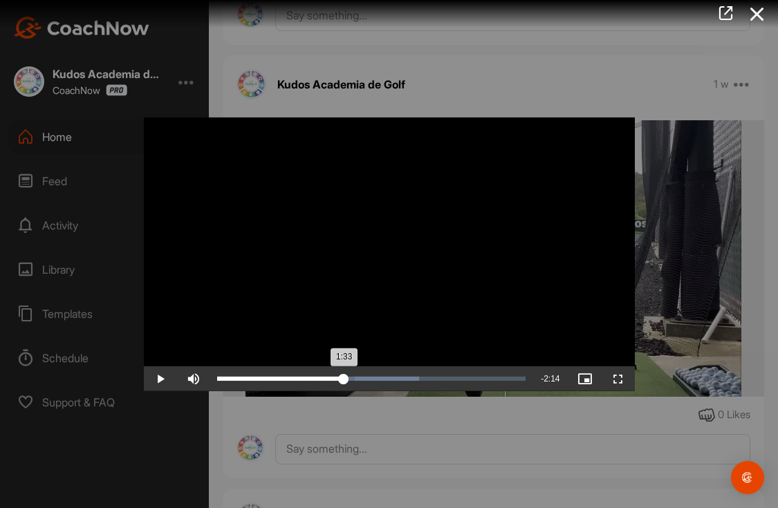
drag, startPoint x: 357, startPoint y: 376, endPoint x: 344, endPoint y: 378, distance: 13.3
click at [344, 378] on div "1:33" at bounding box center [280, 379] width 127 height 4
click at [160, 379] on span "Video Player" at bounding box center [160, 379] width 33 height 0
click at [472, 79] on div at bounding box center [389, 254] width 778 height 508
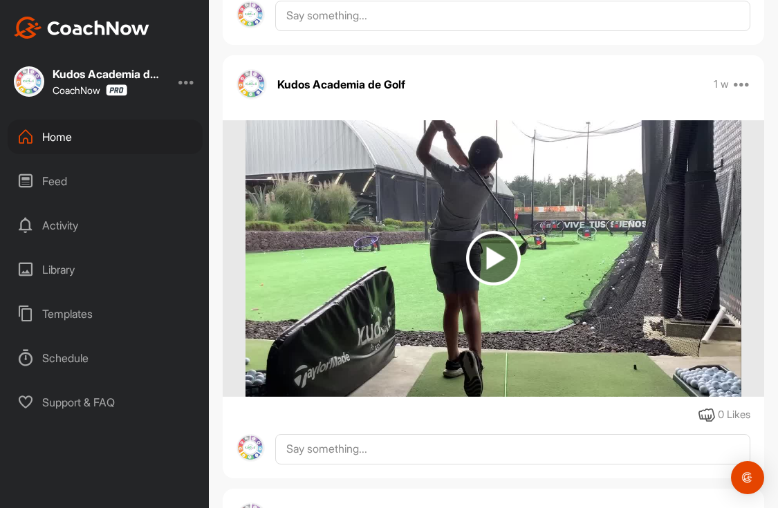
click at [52, 136] on div "Home" at bounding box center [105, 137] width 195 height 35
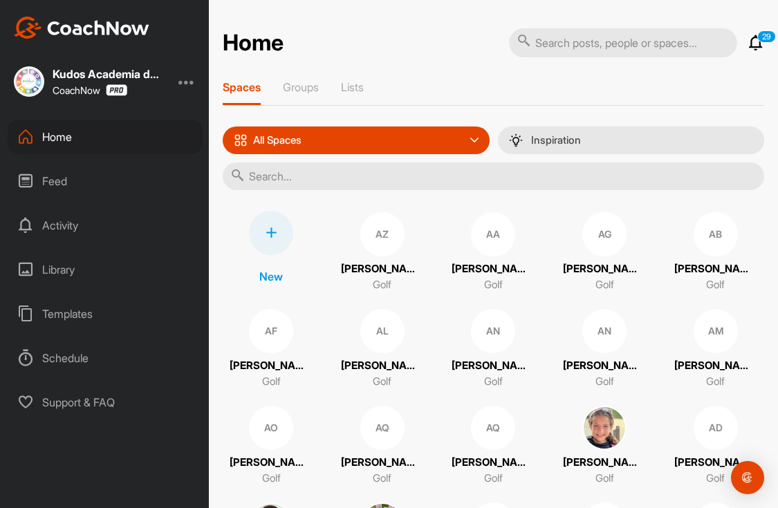
click at [355, 176] on input "text" at bounding box center [494, 177] width 542 height 28
type input "[PERSON_NAME]"
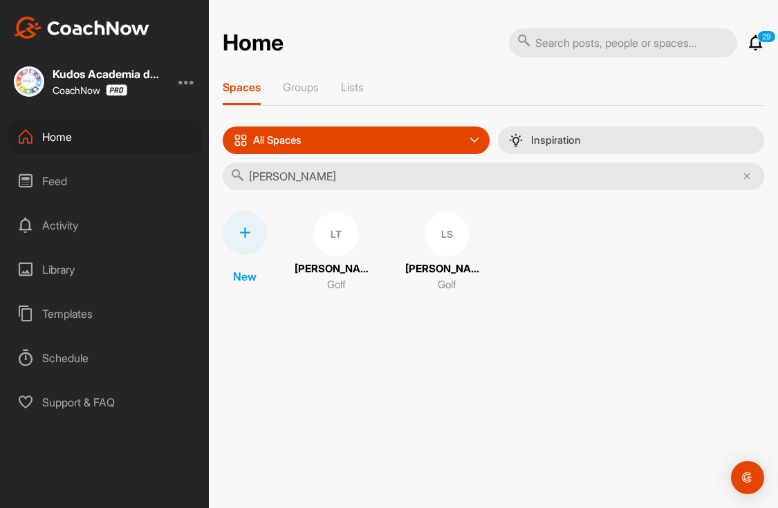
click at [425, 250] on div "LS" at bounding box center [447, 234] width 44 height 44
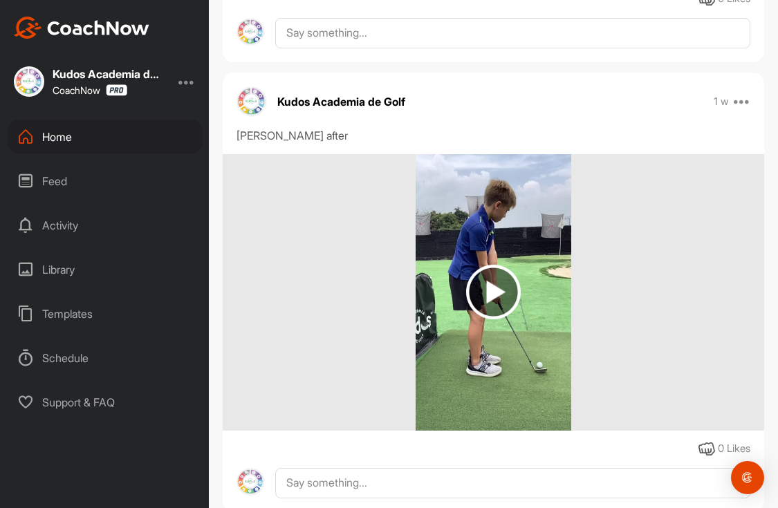
scroll to position [1983, 0]
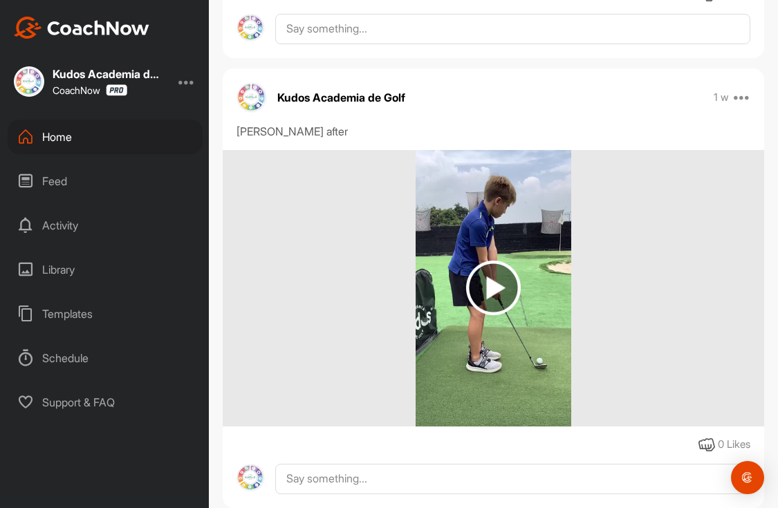
click at [491, 286] on img at bounding box center [493, 288] width 55 height 55
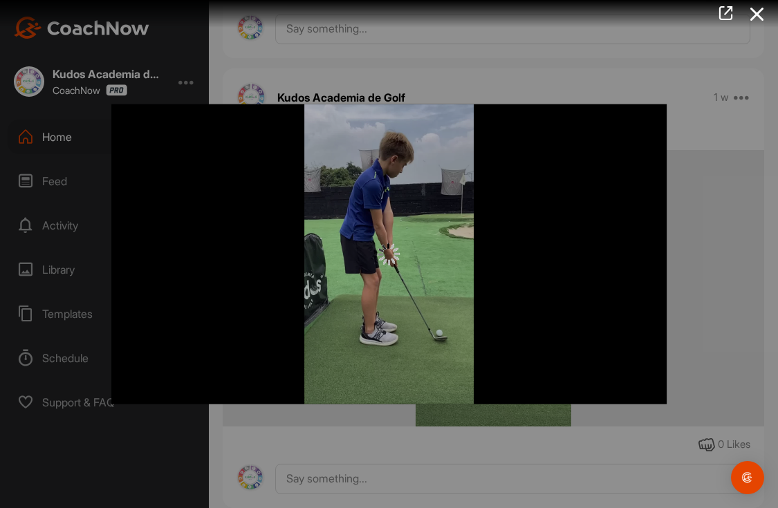
scroll to position [0, 0]
click at [696, 129] on div at bounding box center [389, 254] width 778 height 508
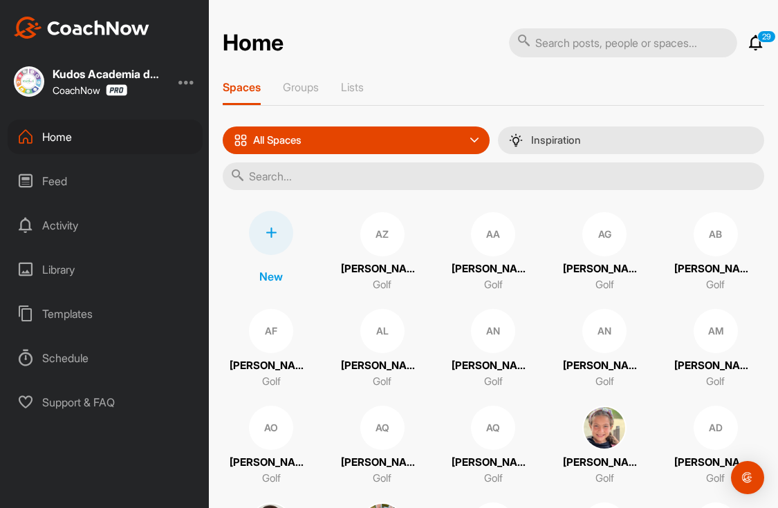
click at [532, 178] on input "text" at bounding box center [494, 177] width 542 height 28
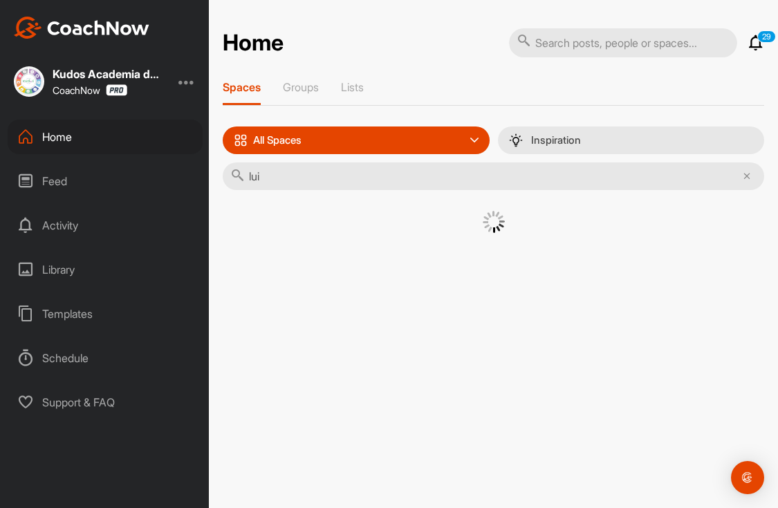
type input "[PERSON_NAME]"
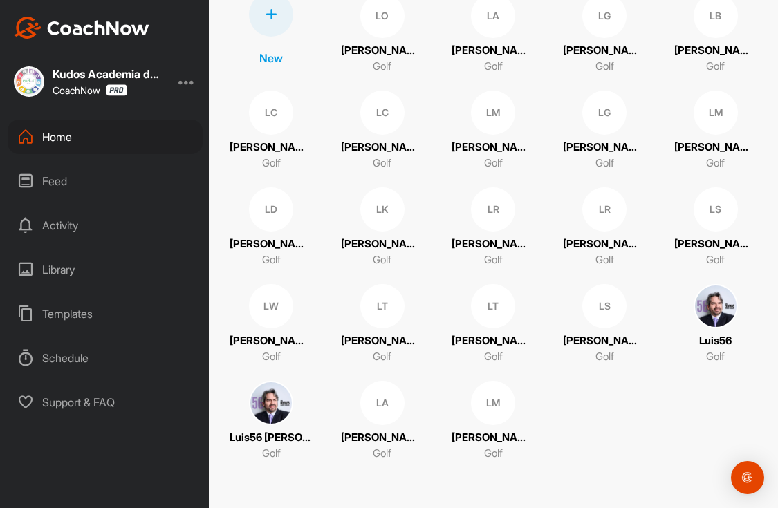
scroll to position [385, 0]
click at [471, 298] on div "LT" at bounding box center [493, 306] width 44 height 44
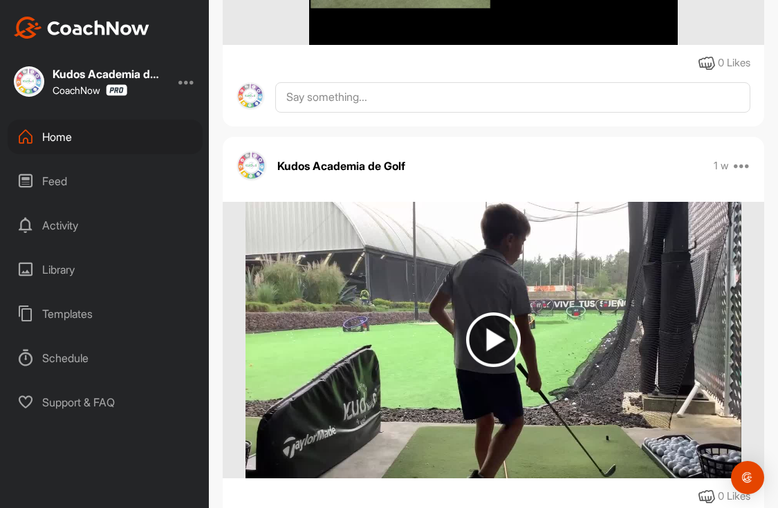
scroll to position [554, 0]
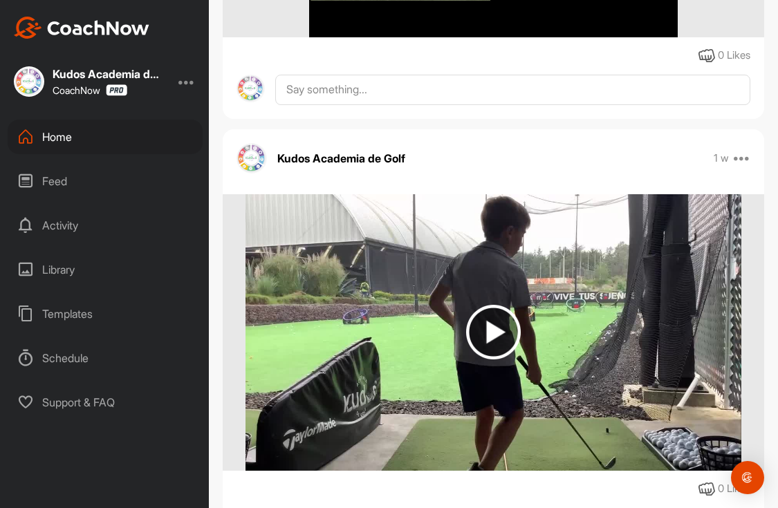
click at [493, 332] on img at bounding box center [493, 332] width 55 height 55
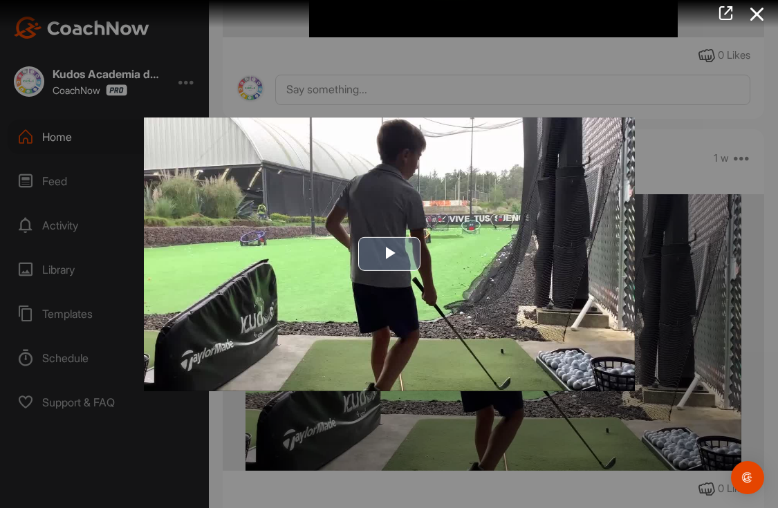
click at [389, 254] on span "Video Player" at bounding box center [389, 254] width 0 height 0
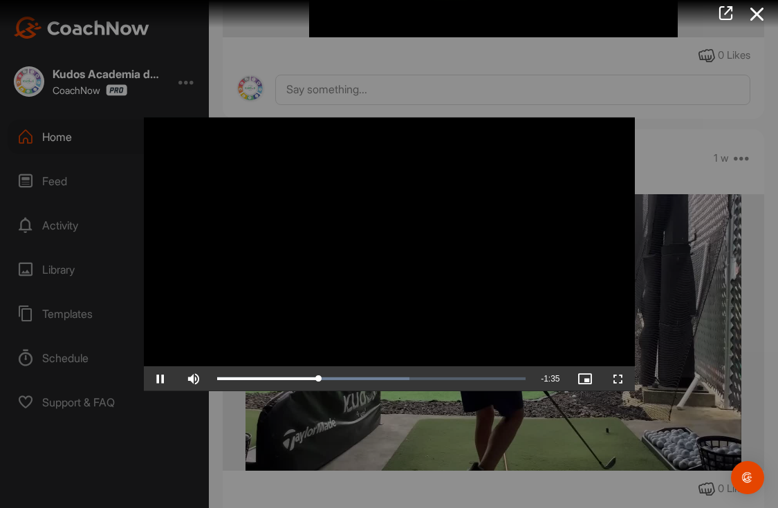
click at [163, 379] on span "Video Player" at bounding box center [160, 379] width 33 height 0
click at [162, 379] on span "Video Player" at bounding box center [160, 379] width 33 height 0
click at [331, 378] on div "0:51" at bounding box center [274, 379] width 115 height 4
click at [161, 379] on span "Video Player" at bounding box center [160, 379] width 33 height 0
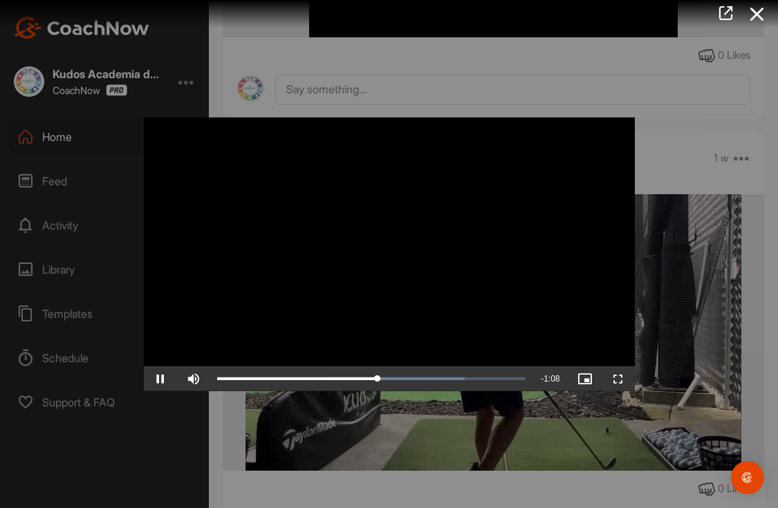
click at [165, 379] on span "Video Player" at bounding box center [160, 379] width 33 height 0
click at [670, 72] on div at bounding box center [389, 254] width 778 height 508
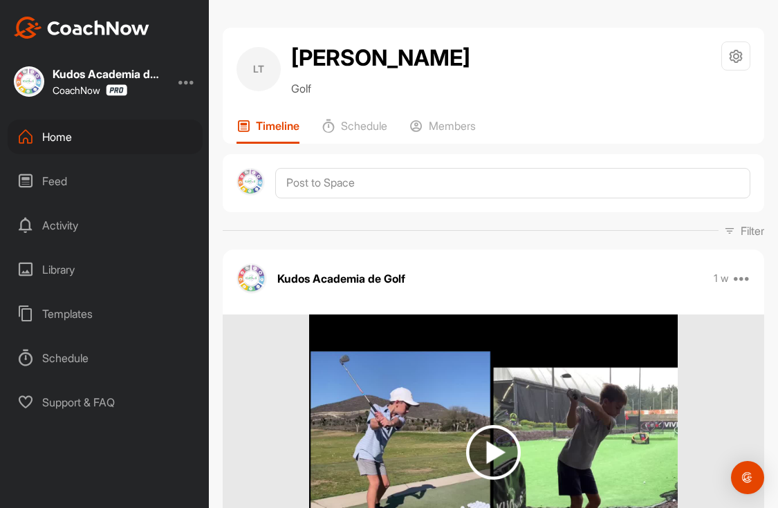
click at [187, 83] on div at bounding box center [186, 81] width 17 height 17
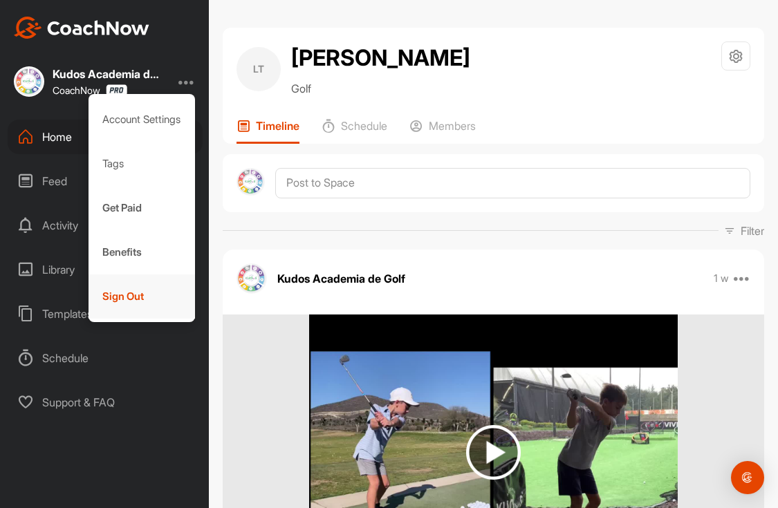
click at [127, 292] on div "Sign Out" at bounding box center [142, 297] width 107 height 44
